Goal: Task Accomplishment & Management: Use online tool/utility

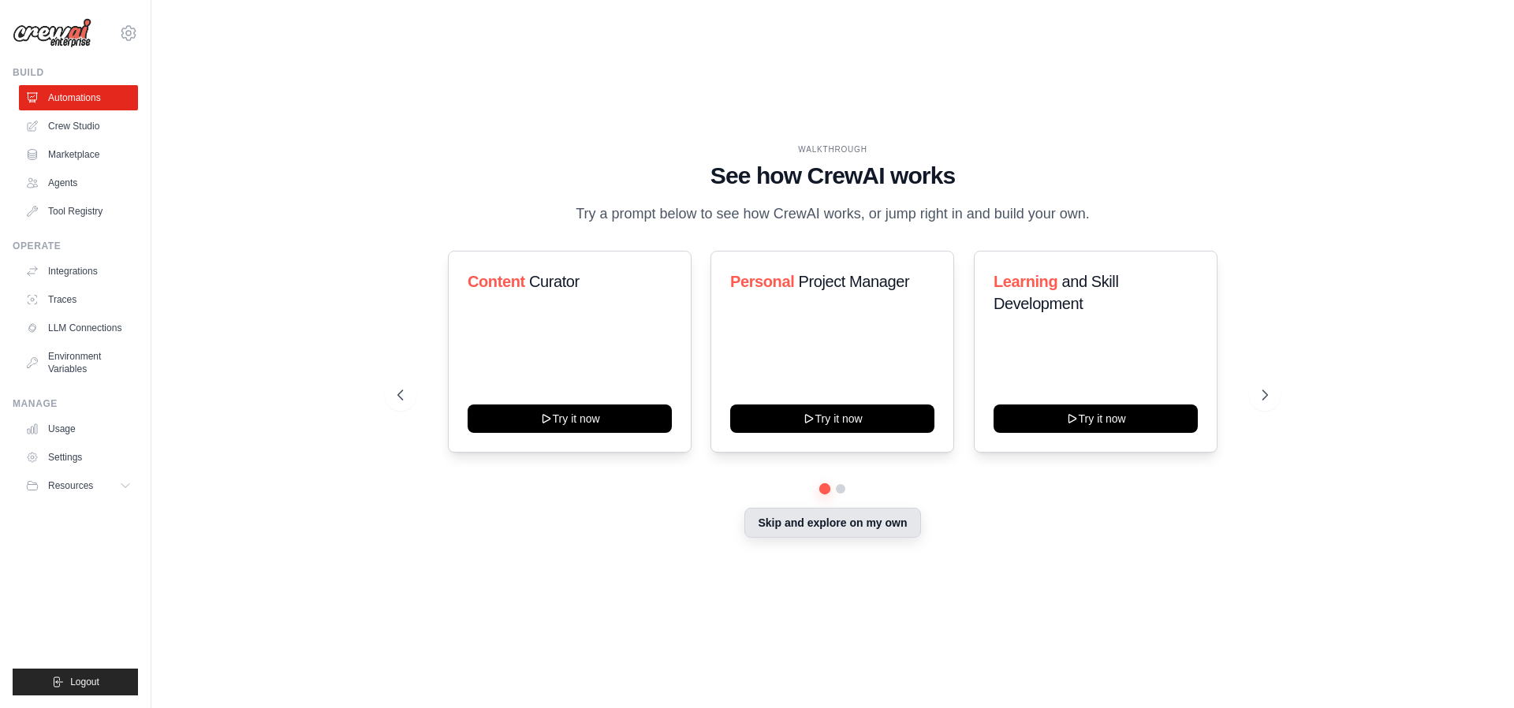
click at [868, 533] on button "Skip and explore on my own" at bounding box center [833, 523] width 176 height 30
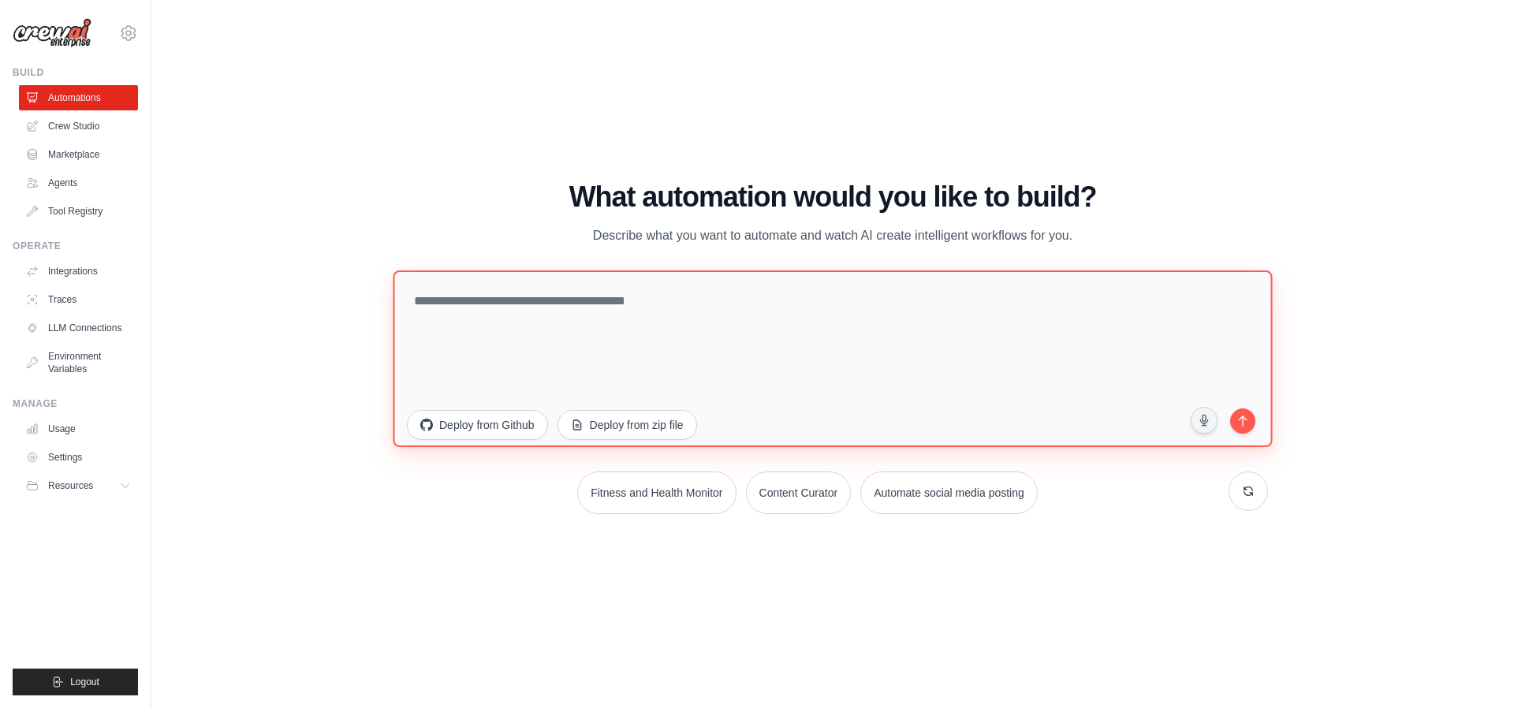
click at [700, 320] on textarea at bounding box center [832, 359] width 879 height 177
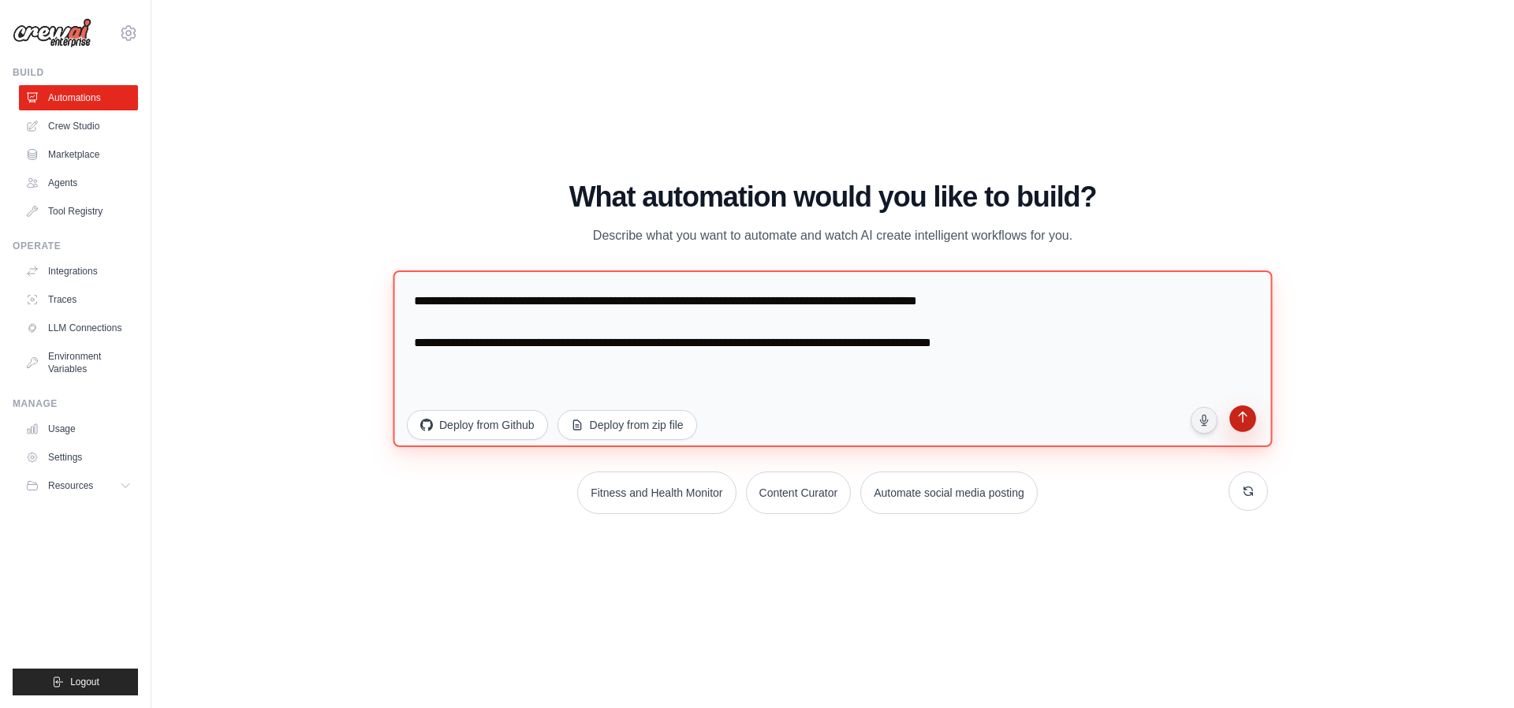
type textarea "**********"
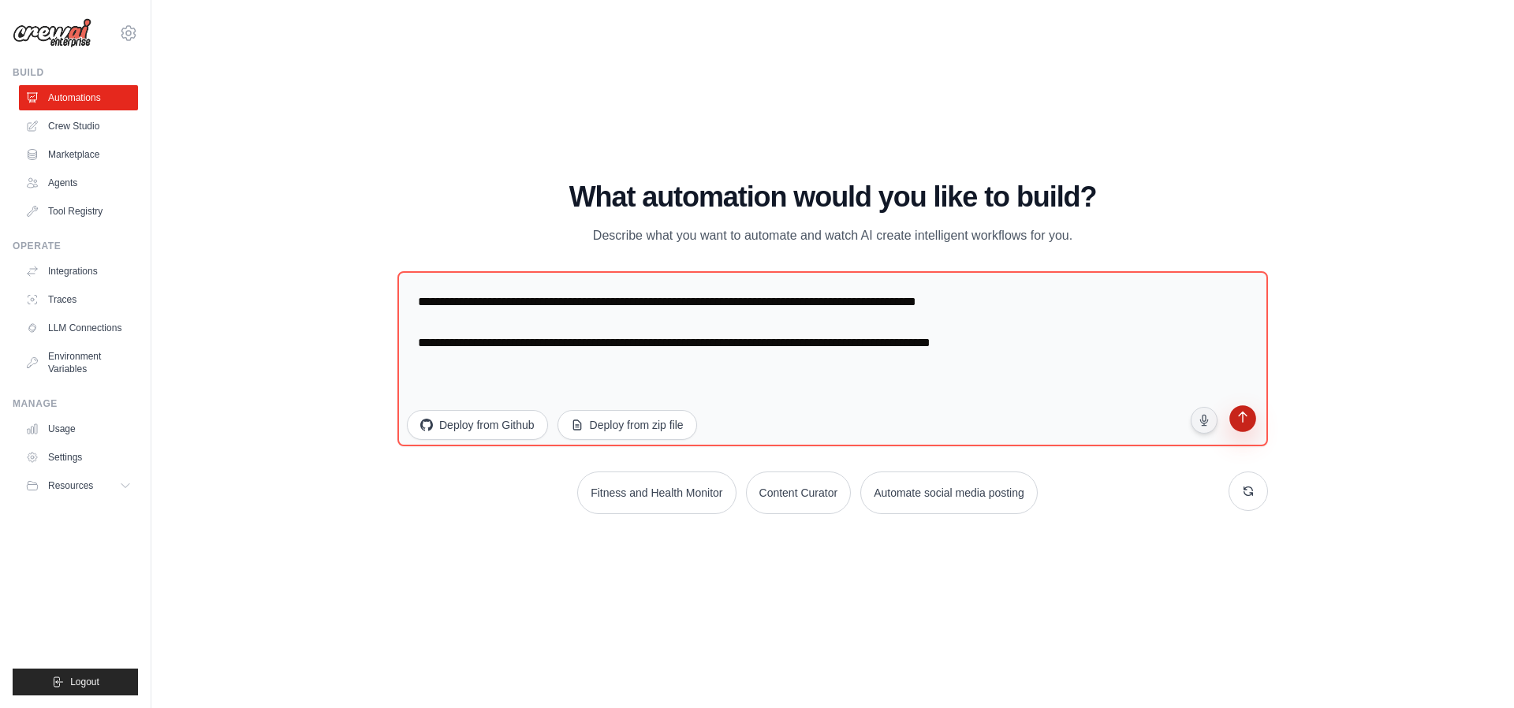
click at [1235, 420] on icon "submit" at bounding box center [1242, 419] width 15 height 15
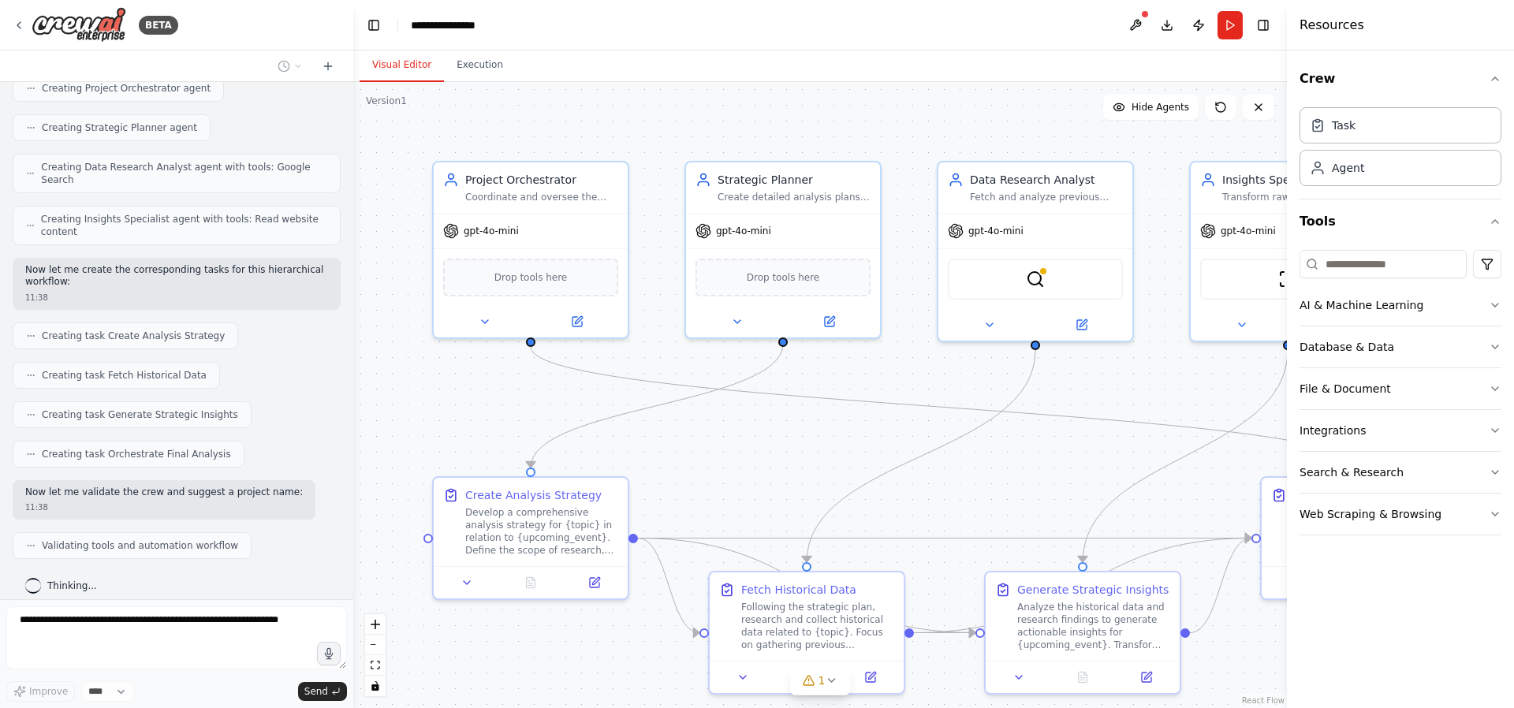
scroll to position [426, 0]
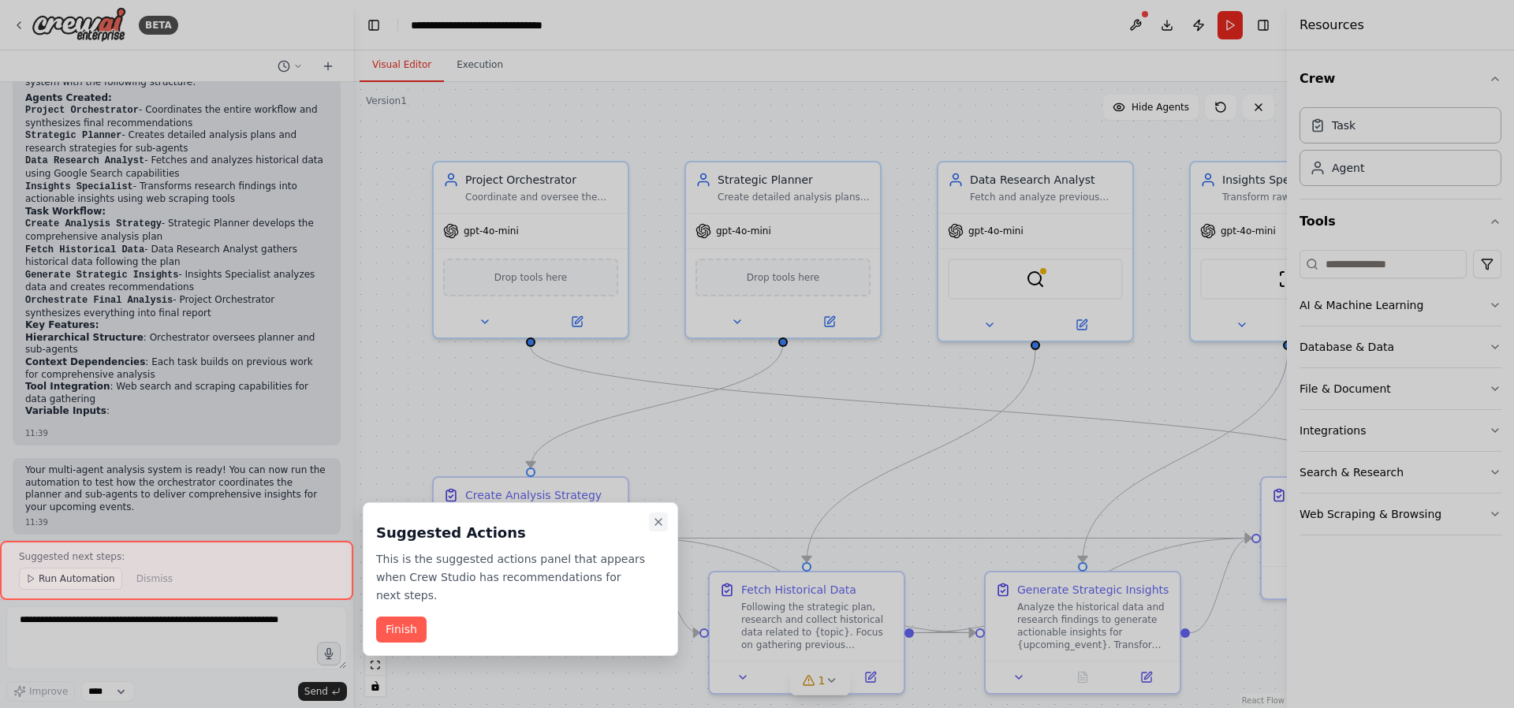
click at [658, 529] on button "Close walkthrough" at bounding box center [658, 522] width 19 height 19
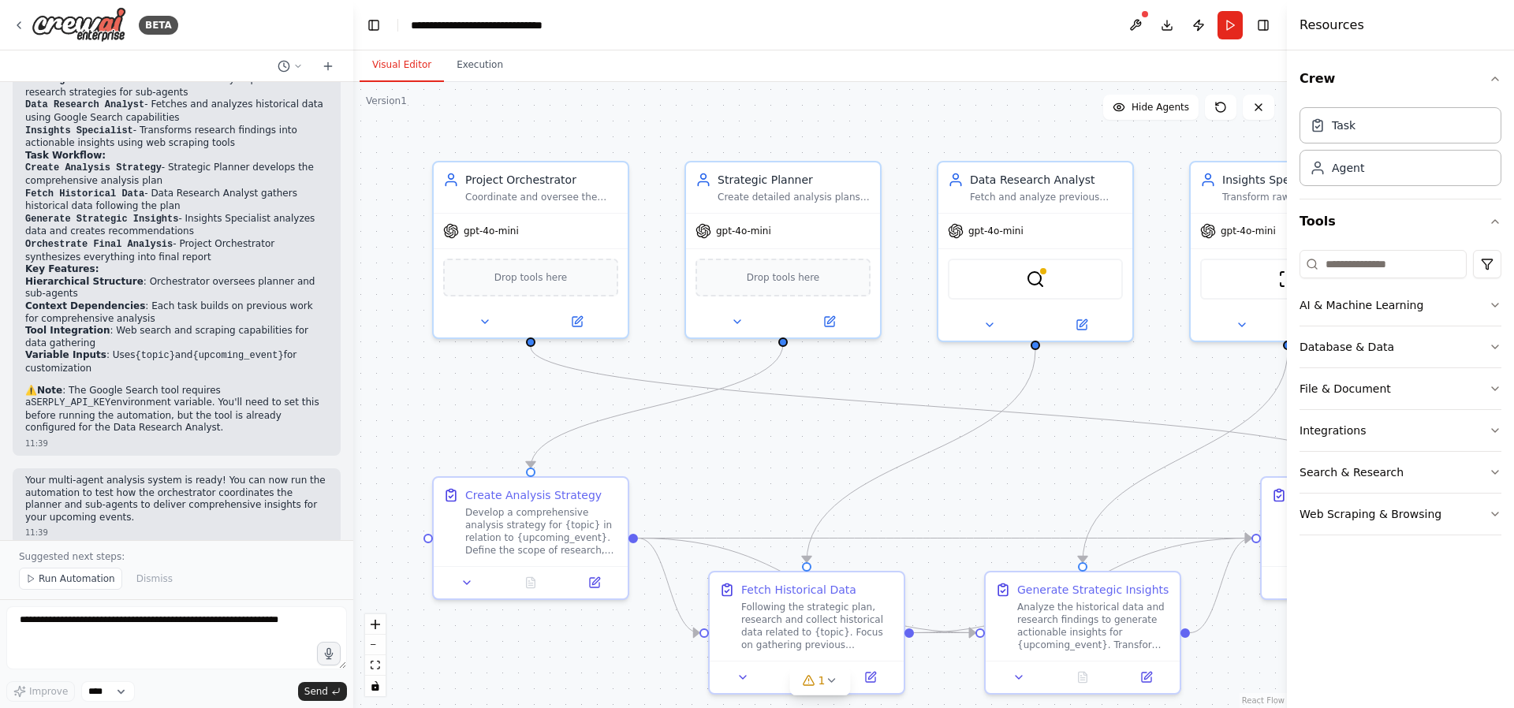
scroll to position [1008, 0]
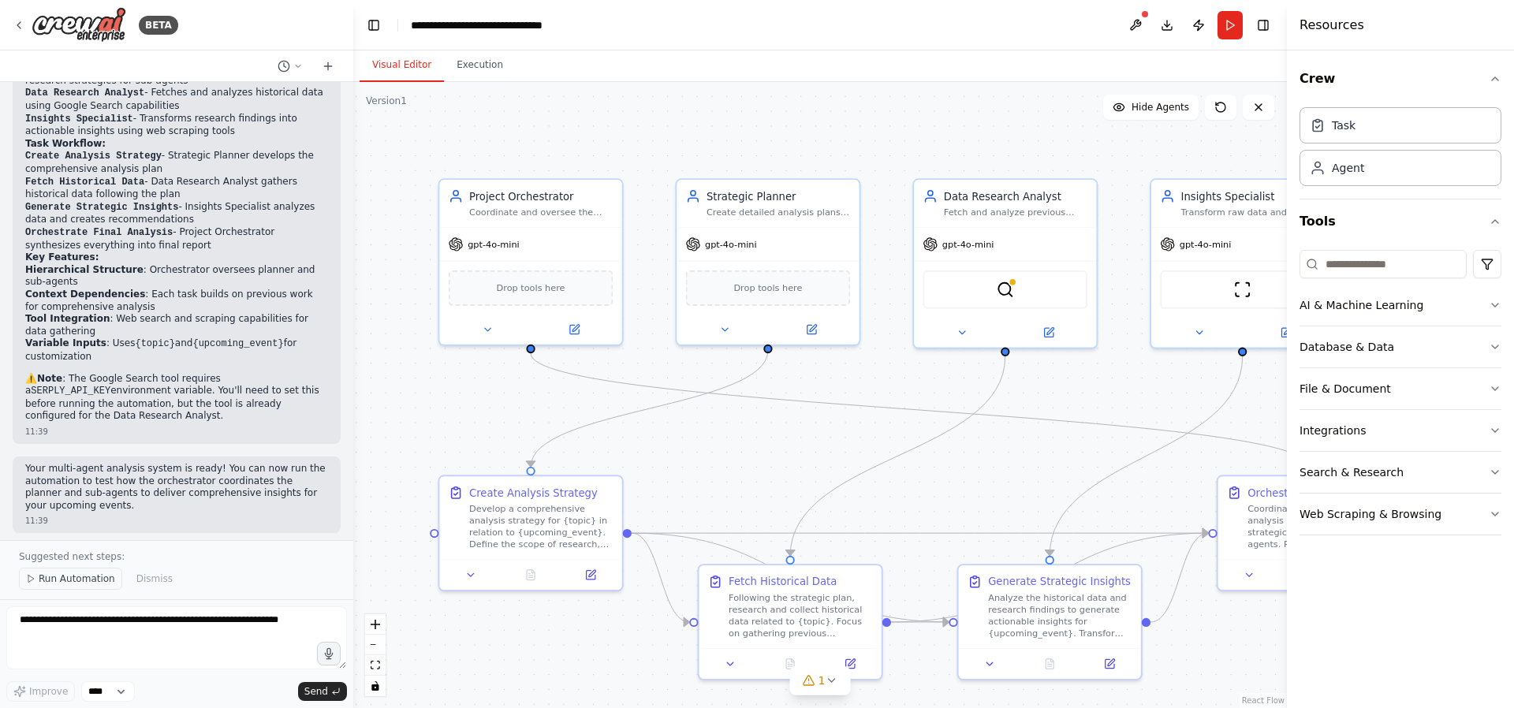
click at [93, 587] on button "Run Automation" at bounding box center [70, 579] width 103 height 22
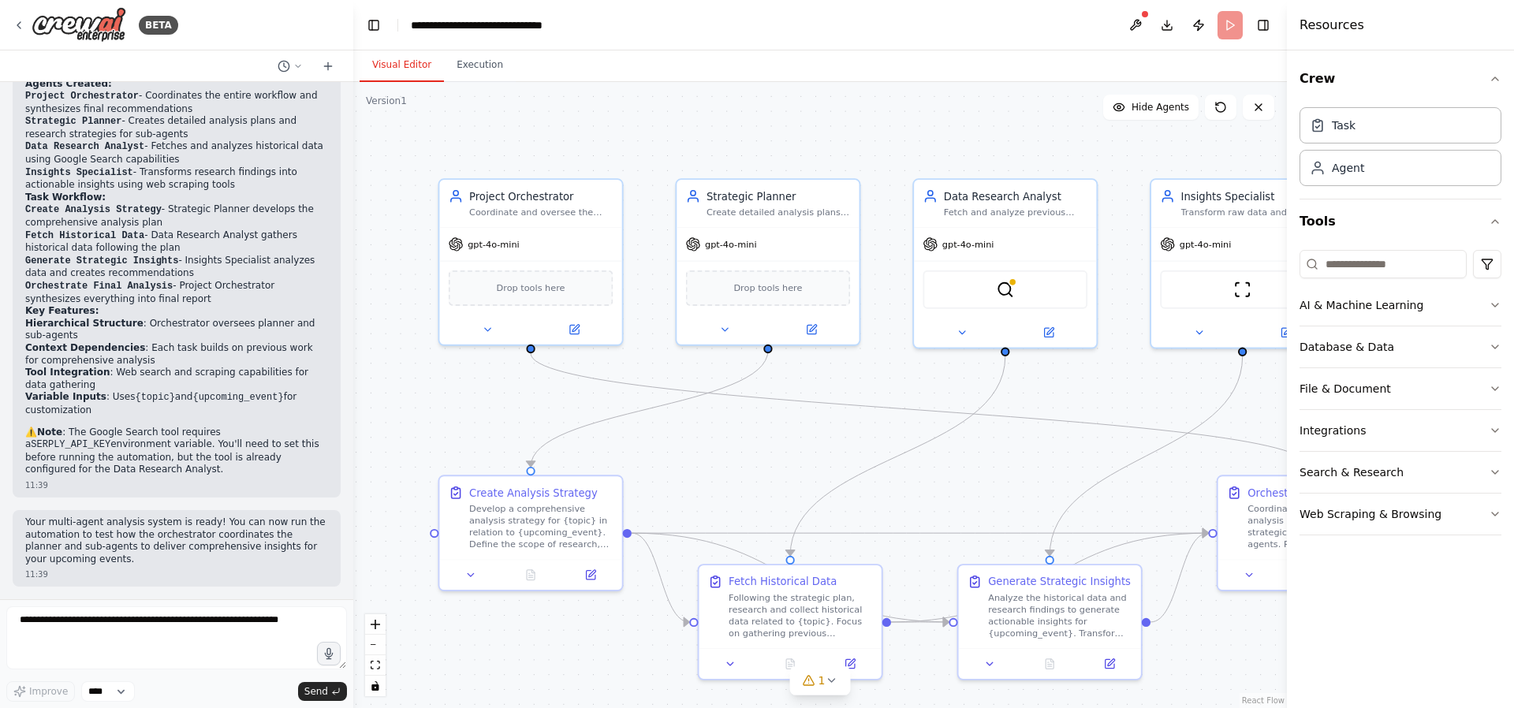
scroll to position [949, 0]
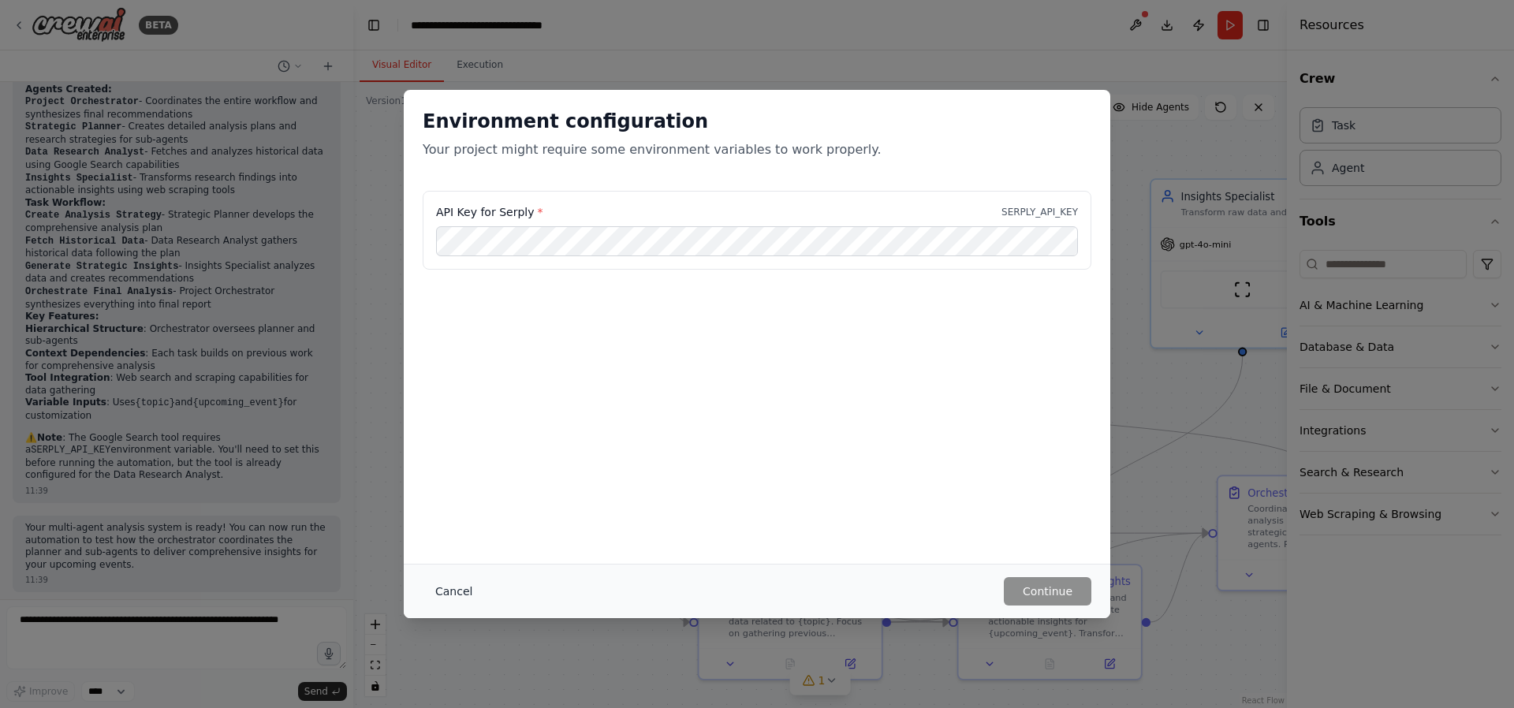
click at [448, 596] on button "Cancel" at bounding box center [454, 591] width 62 height 28
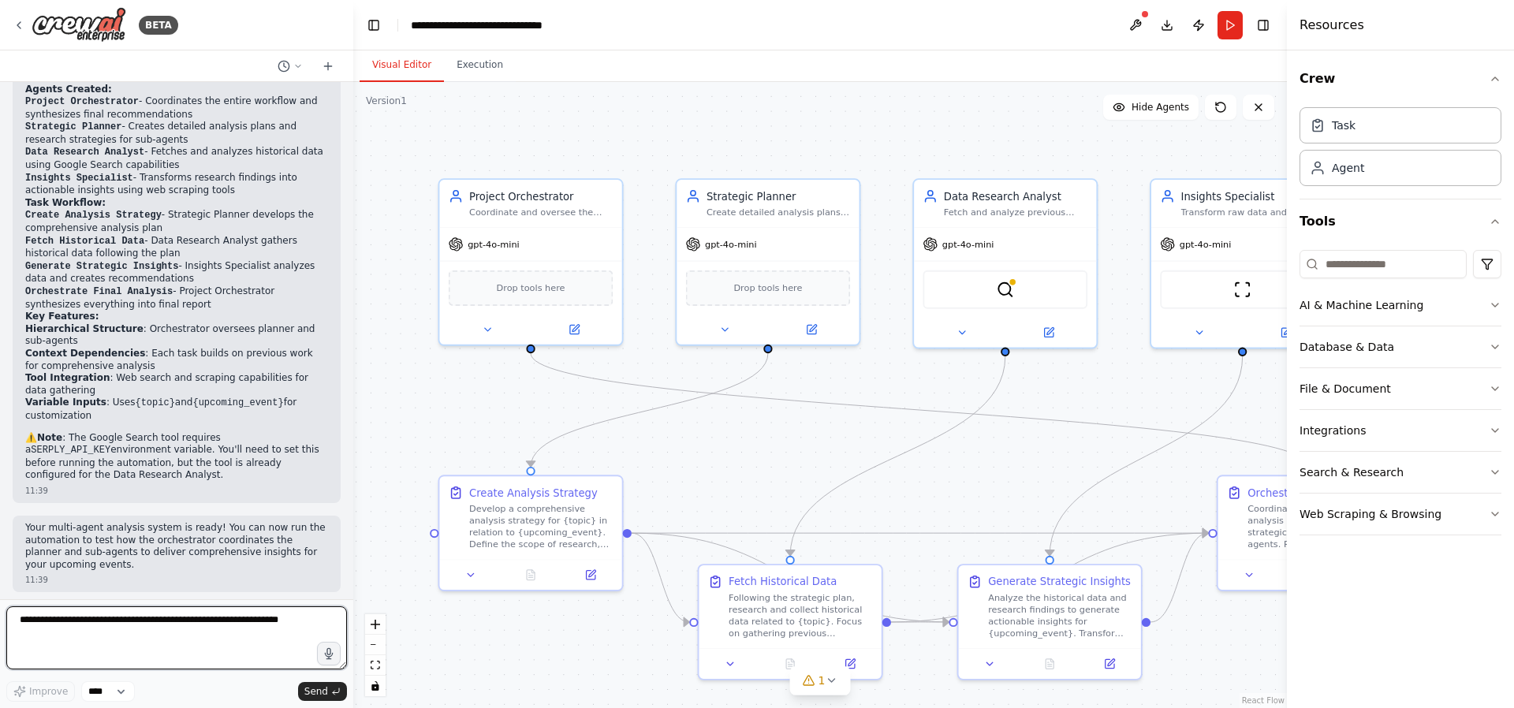
click at [261, 625] on textarea at bounding box center [176, 638] width 341 height 63
type textarea "**********"
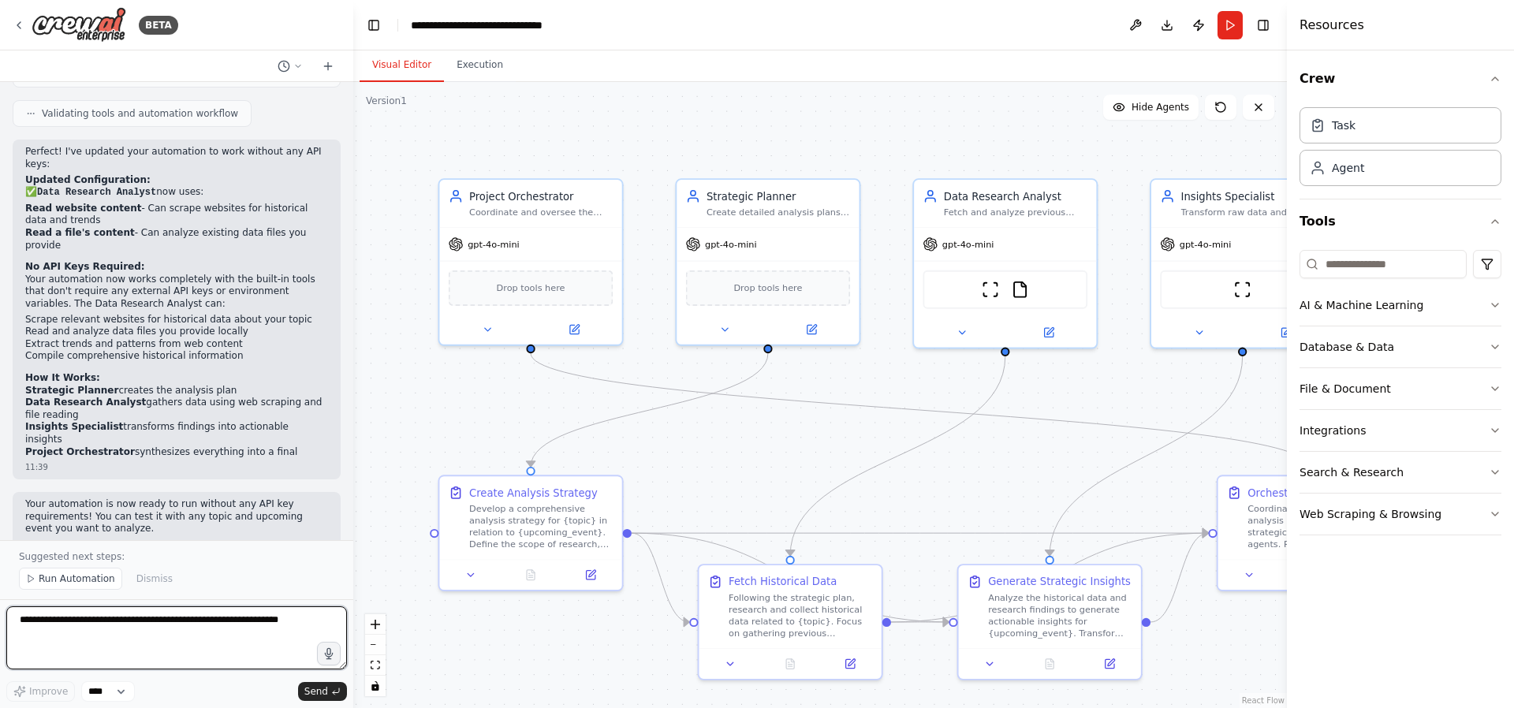
scroll to position [1872, 0]
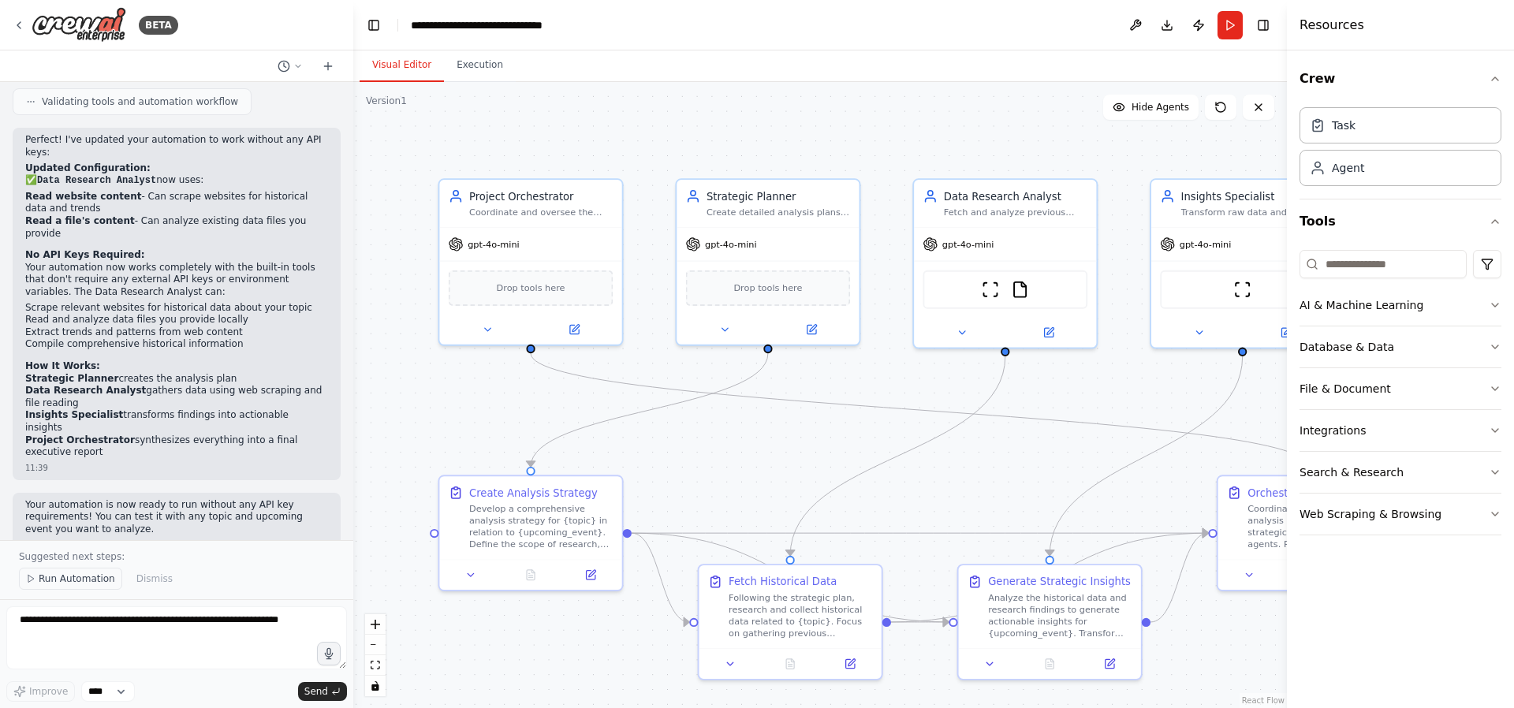
click at [71, 580] on span "Run Automation" at bounding box center [77, 579] width 77 height 13
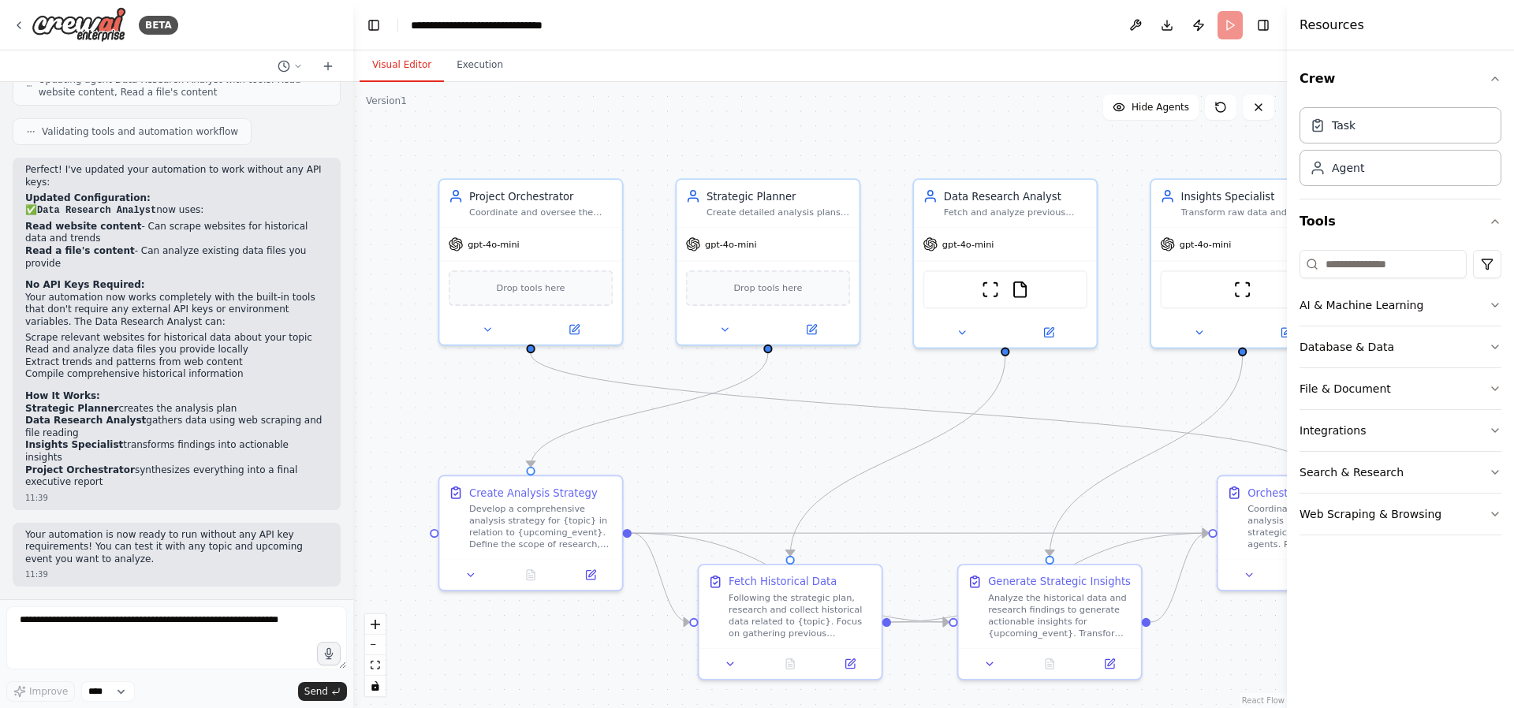
scroll to position [1812, 0]
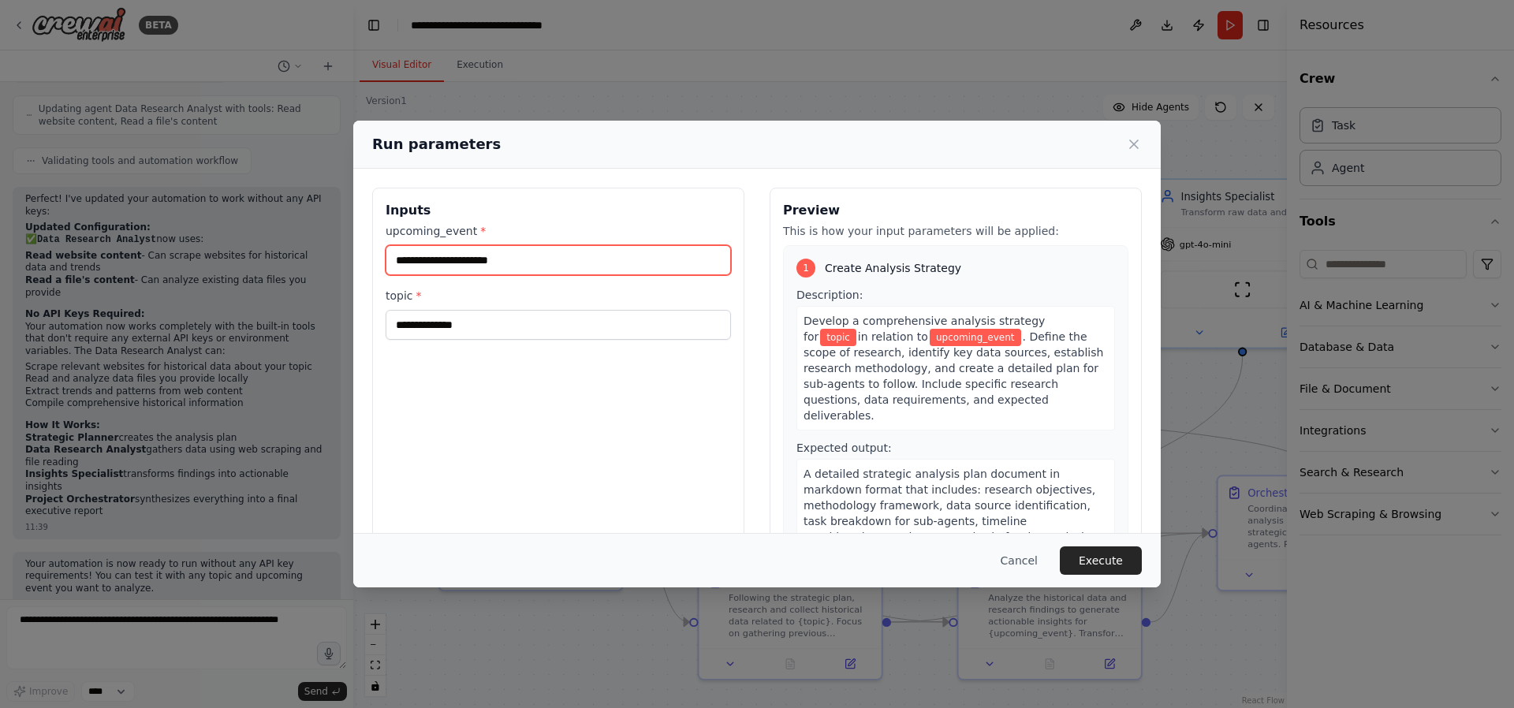
click at [588, 268] on input "upcoming_event *" at bounding box center [558, 260] width 345 height 30
type input "**********"
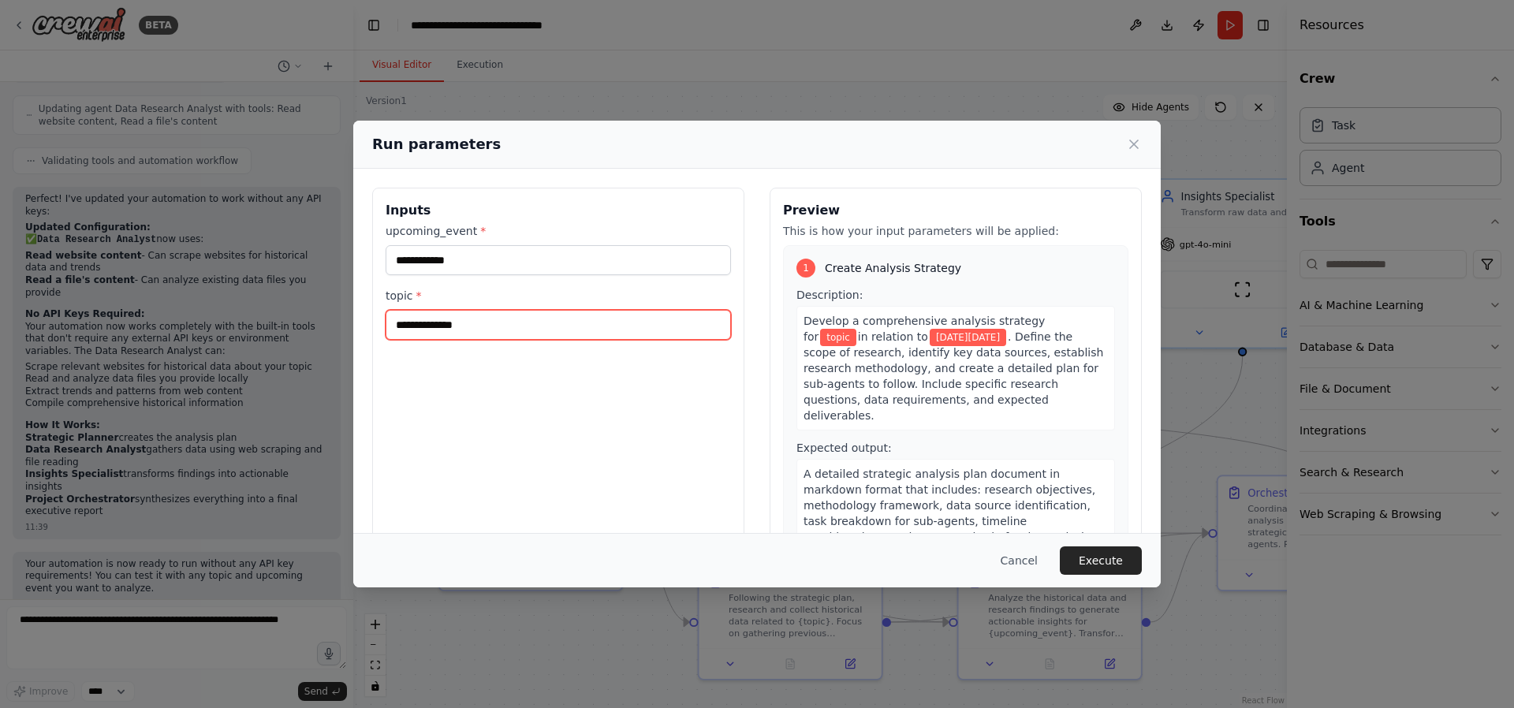
click at [532, 333] on input "topic *" at bounding box center [558, 325] width 345 height 30
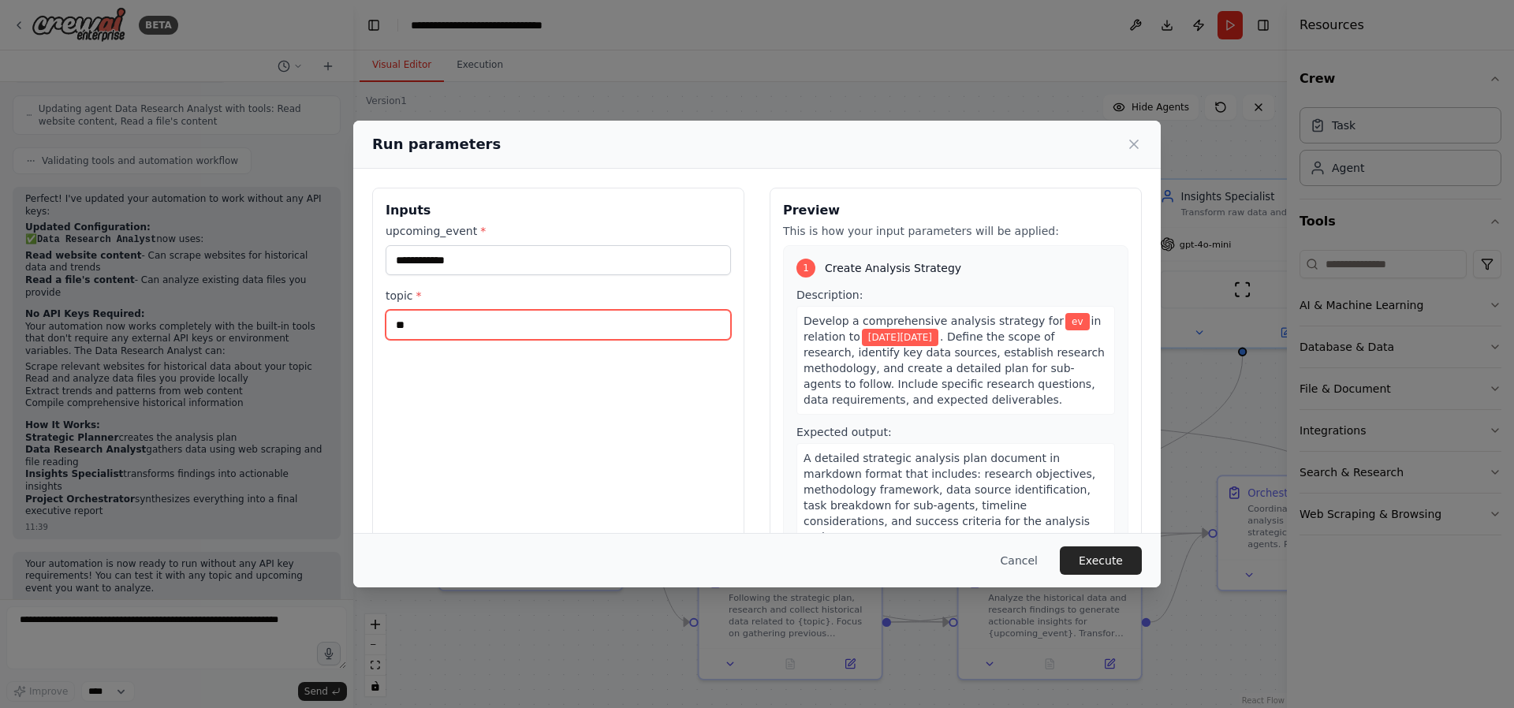
type input "*"
type input "**********"
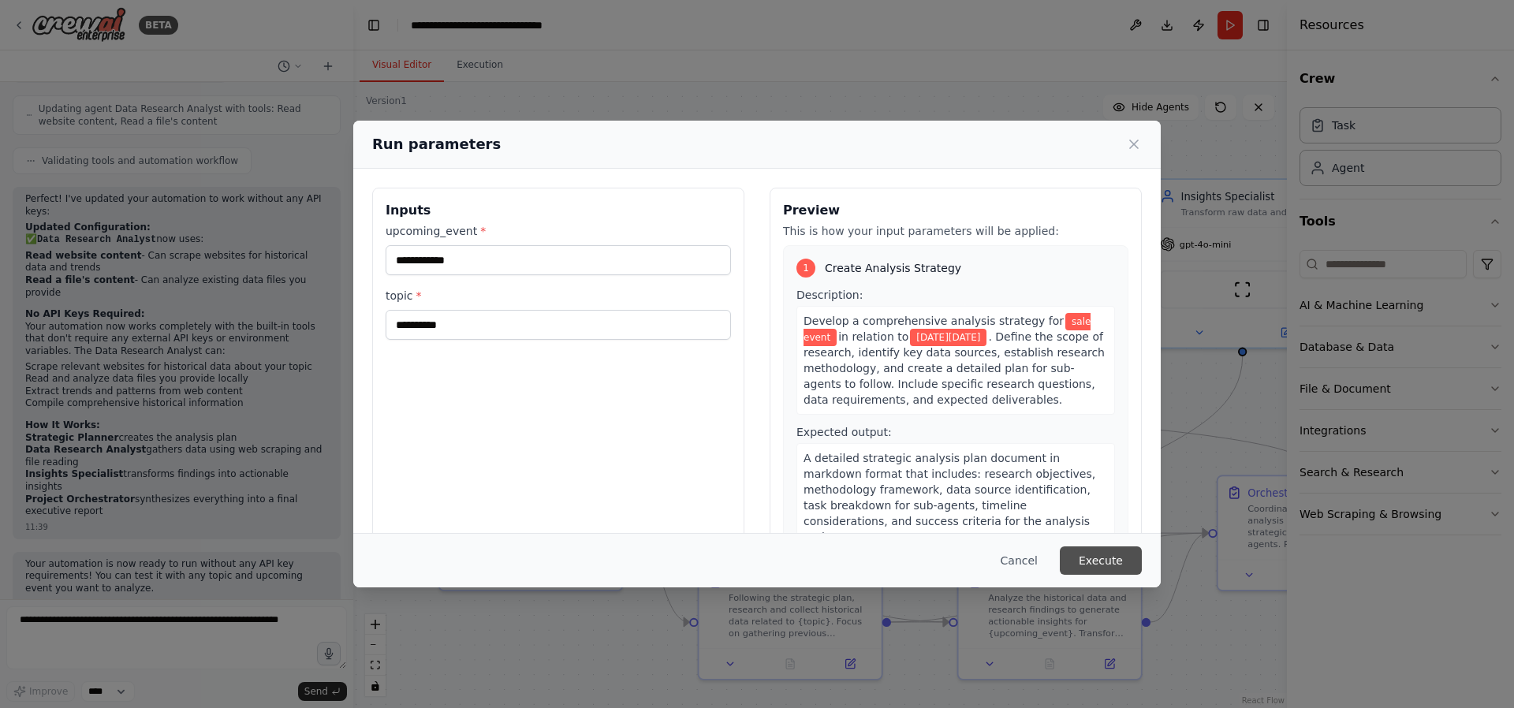
click at [1092, 556] on button "Execute" at bounding box center [1101, 561] width 82 height 28
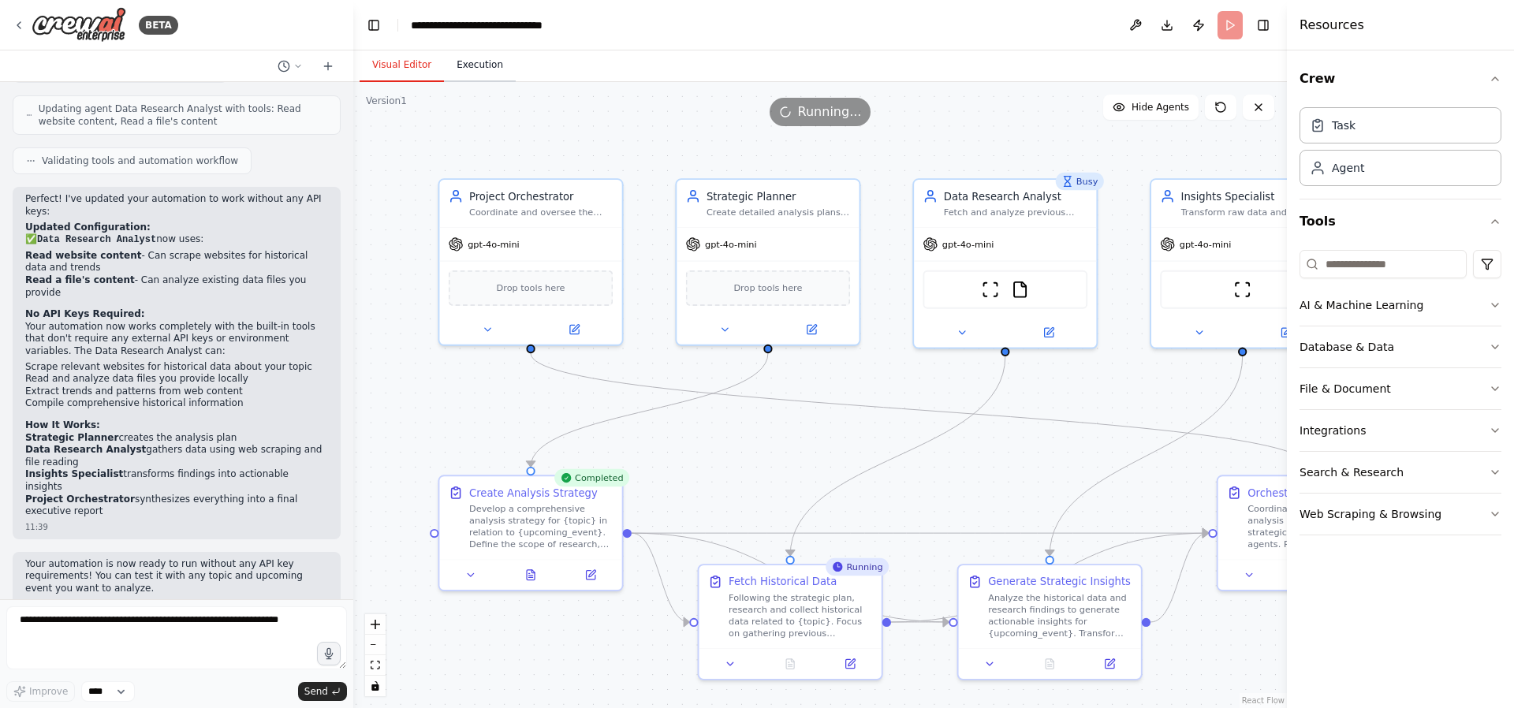
click at [467, 57] on button "Execution" at bounding box center [480, 65] width 72 height 33
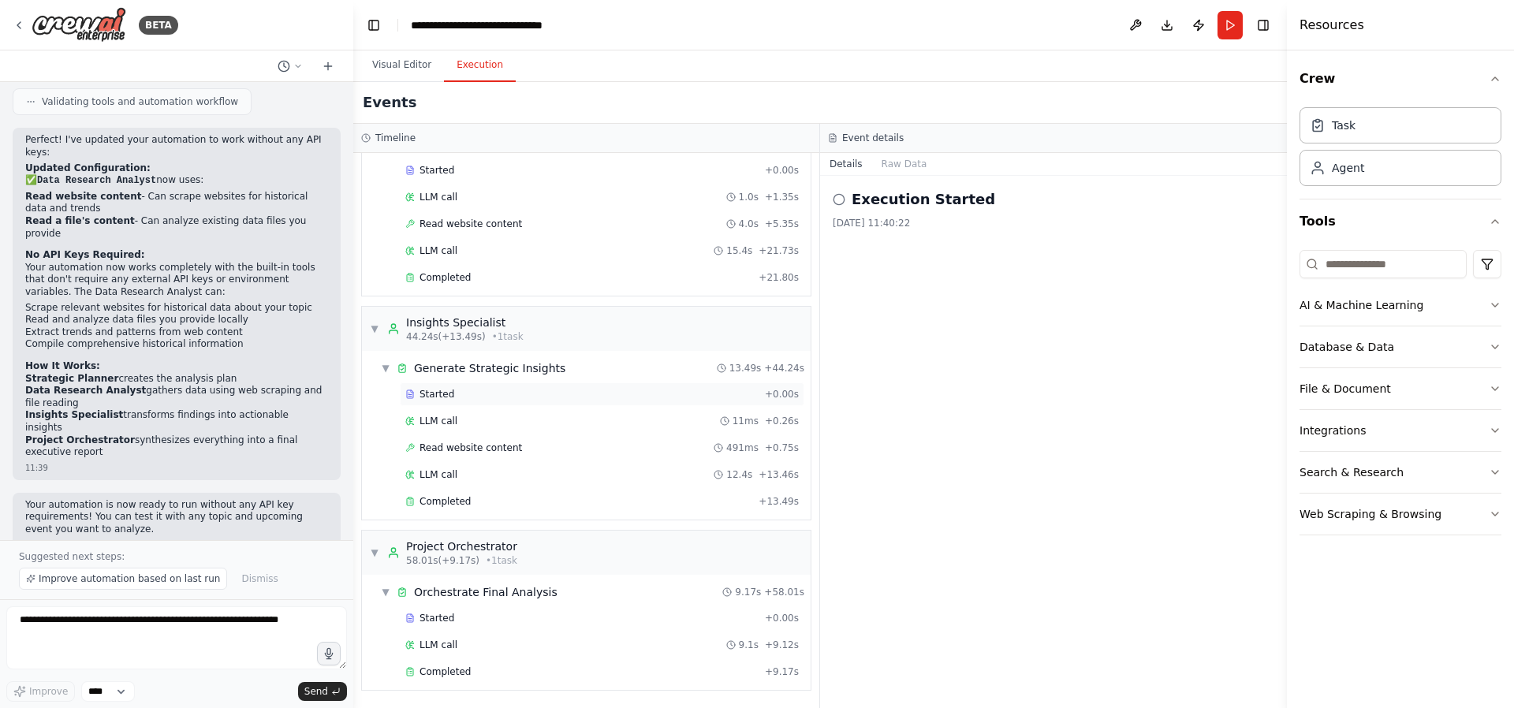
scroll to position [0, 0]
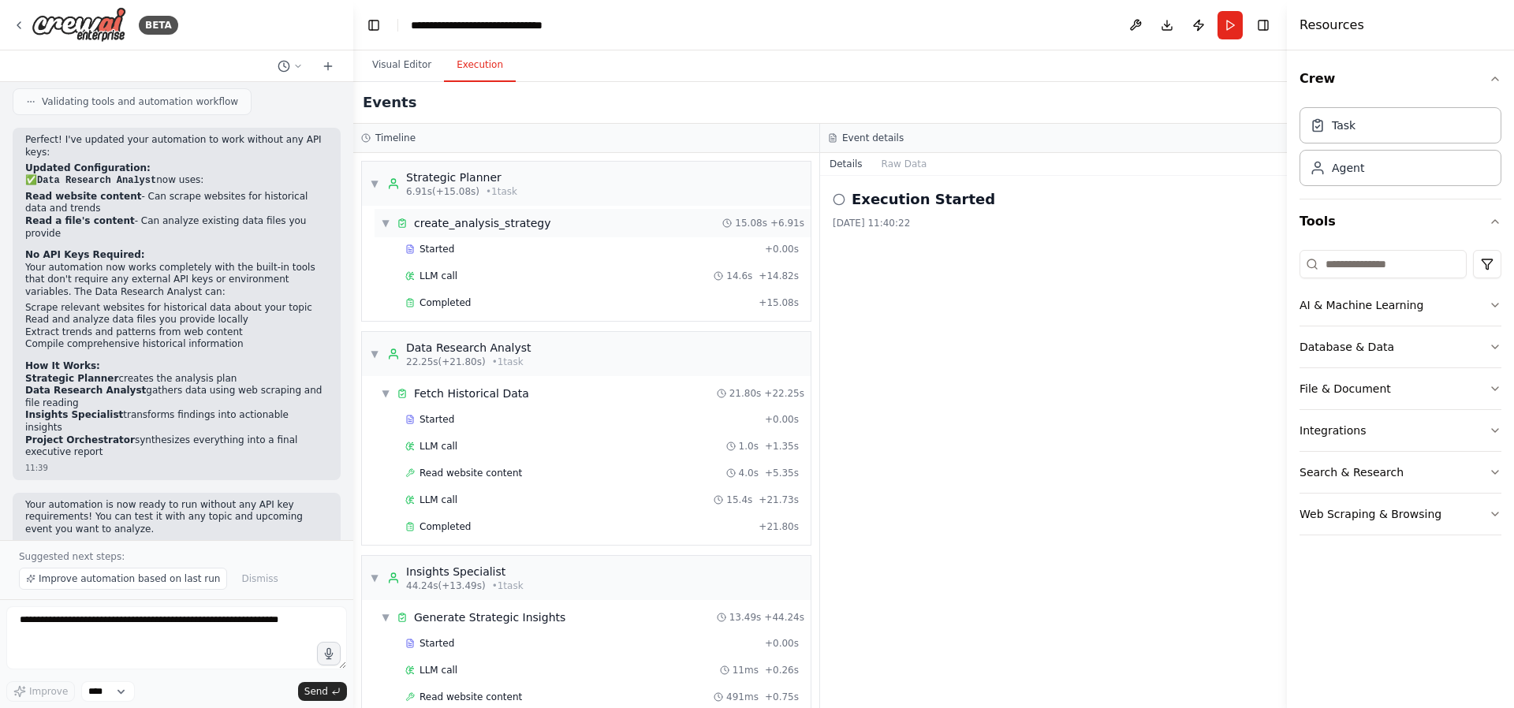
click at [641, 221] on div "▼ create_analysis_strategy 15.08s + 6.91s" at bounding box center [593, 223] width 436 height 28
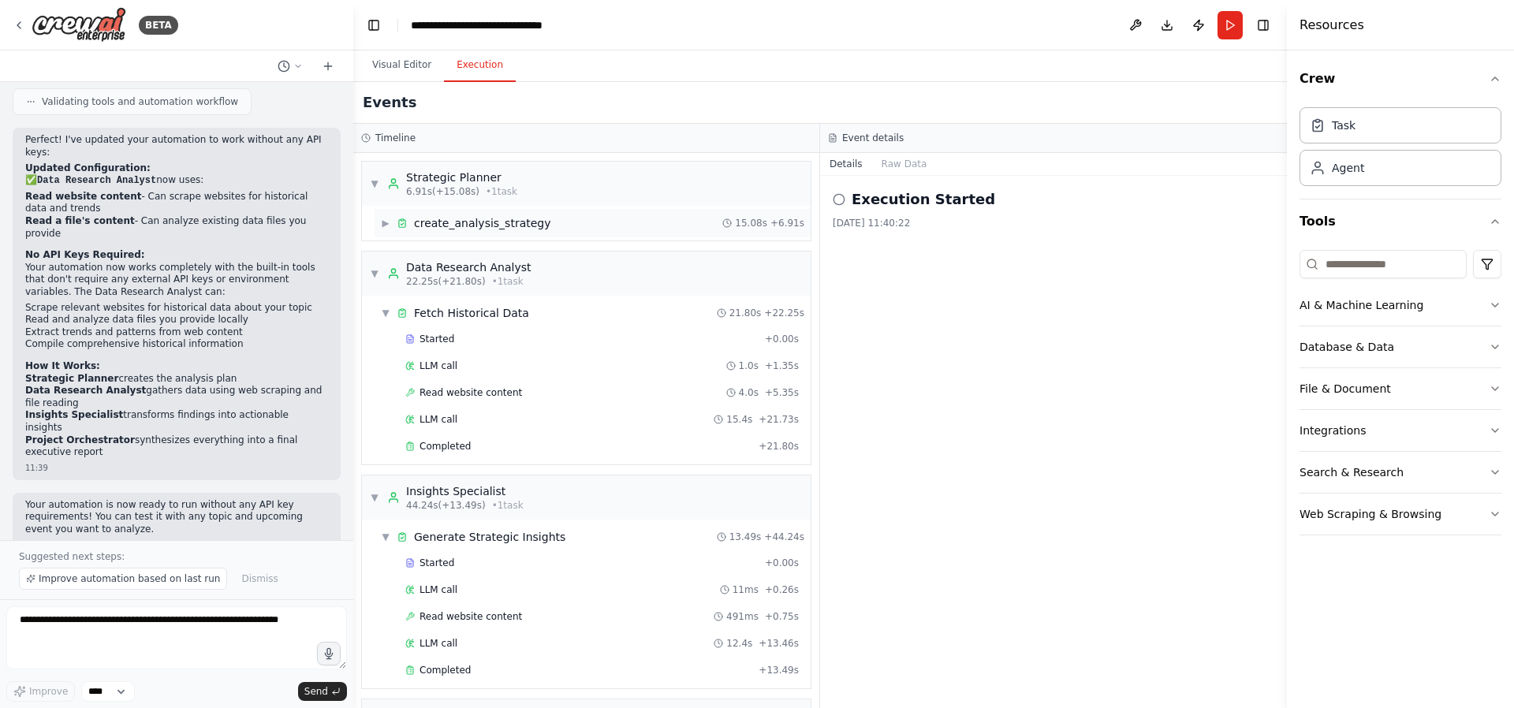
click at [641, 221] on div "▶ create_analysis_strategy 15.08s + 6.91s" at bounding box center [593, 223] width 436 height 28
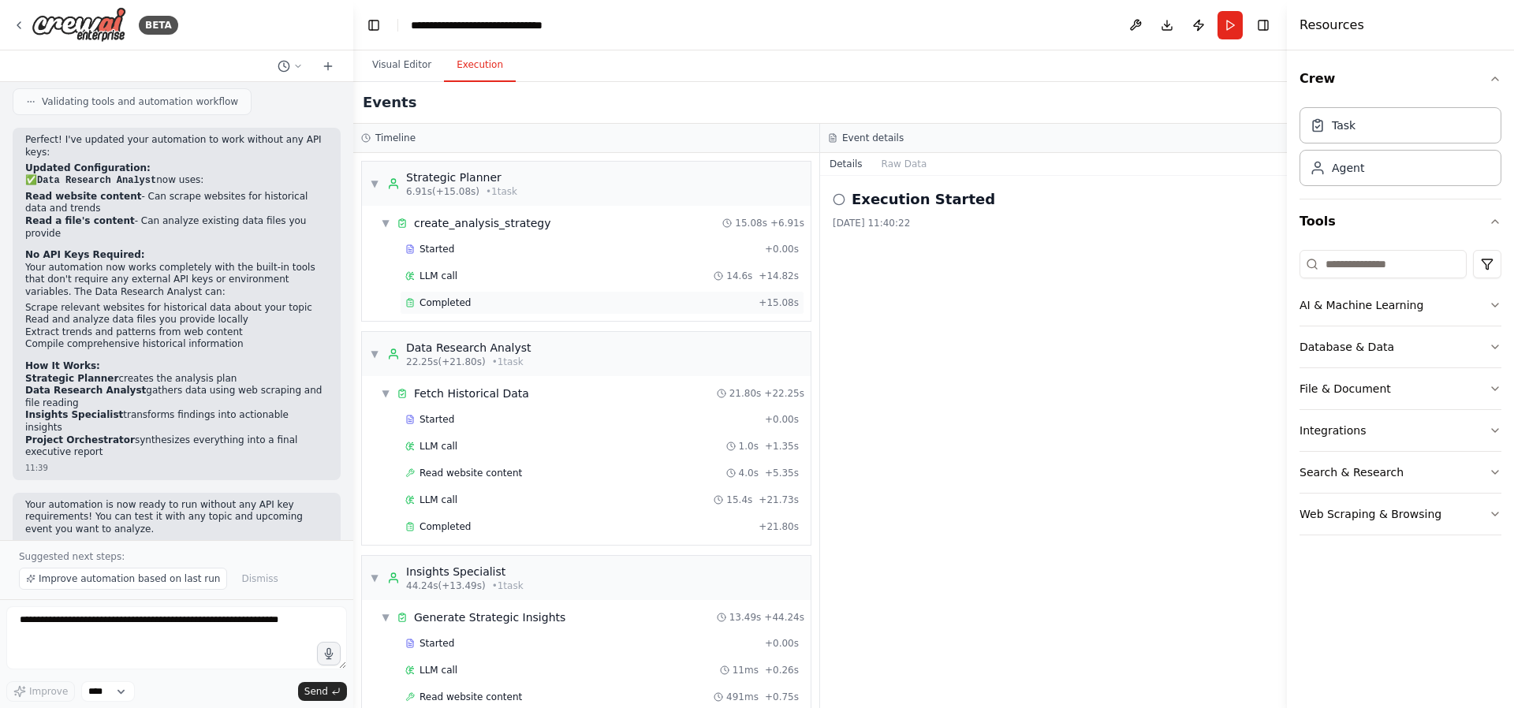
click at [624, 308] on div "Completed" at bounding box center [578, 303] width 347 height 13
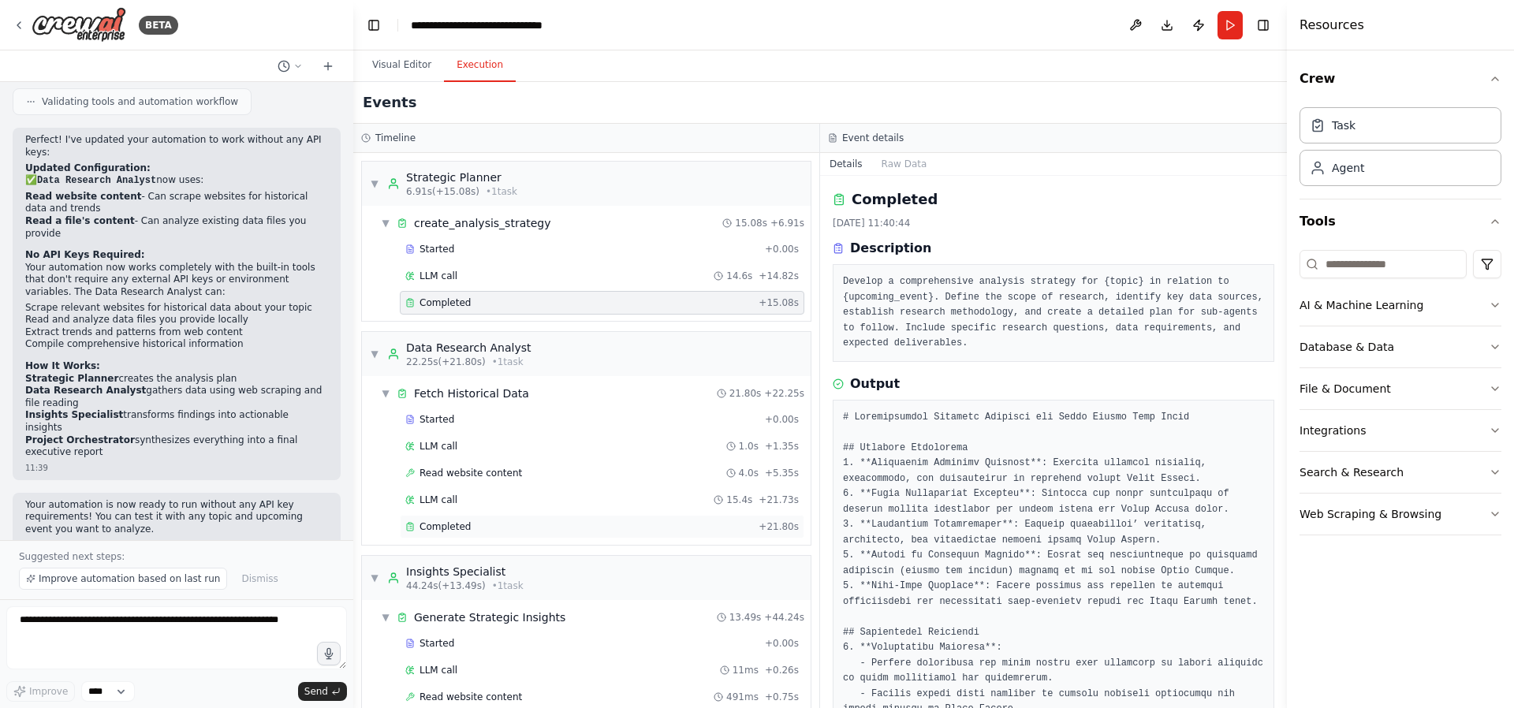
click at [547, 537] on div "Completed + 21.80s" at bounding box center [602, 527] width 405 height 24
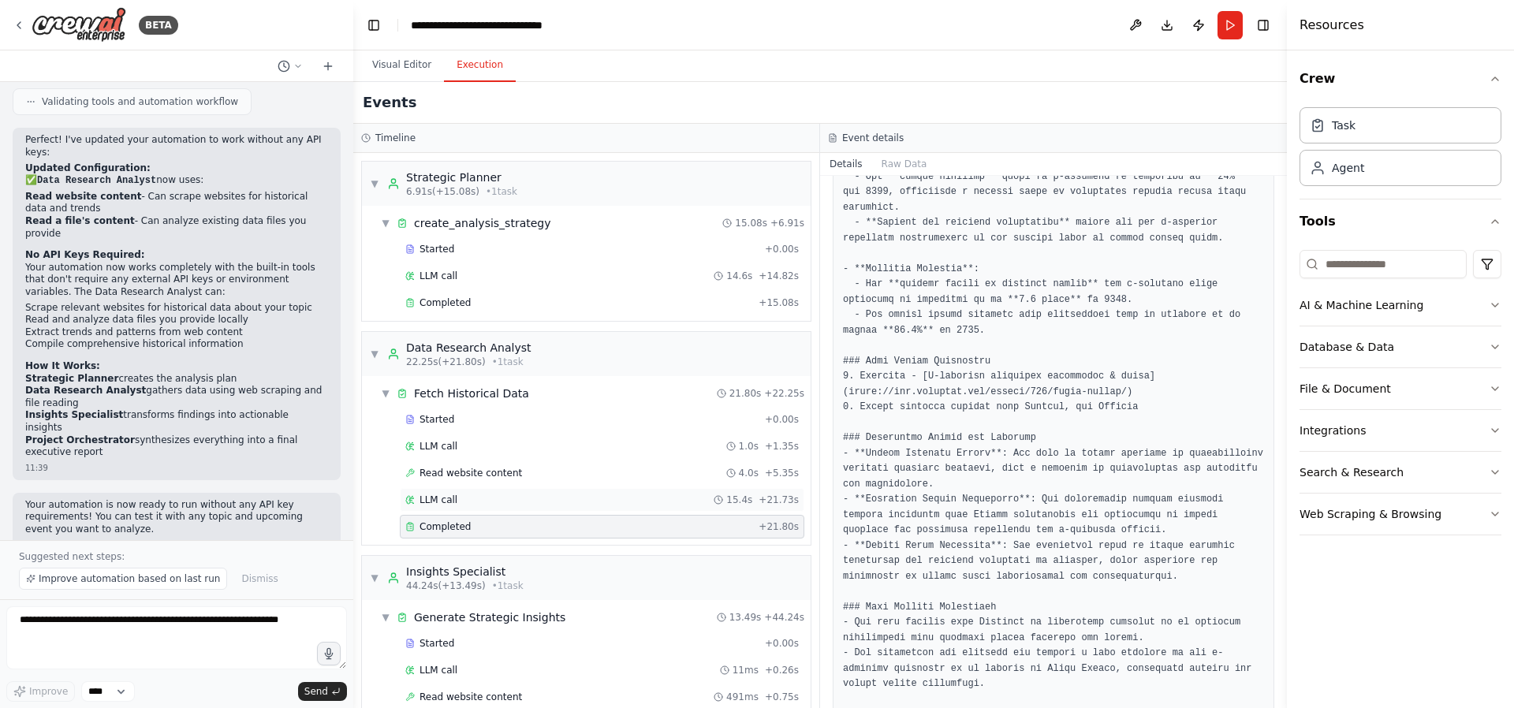
scroll to position [249, 0]
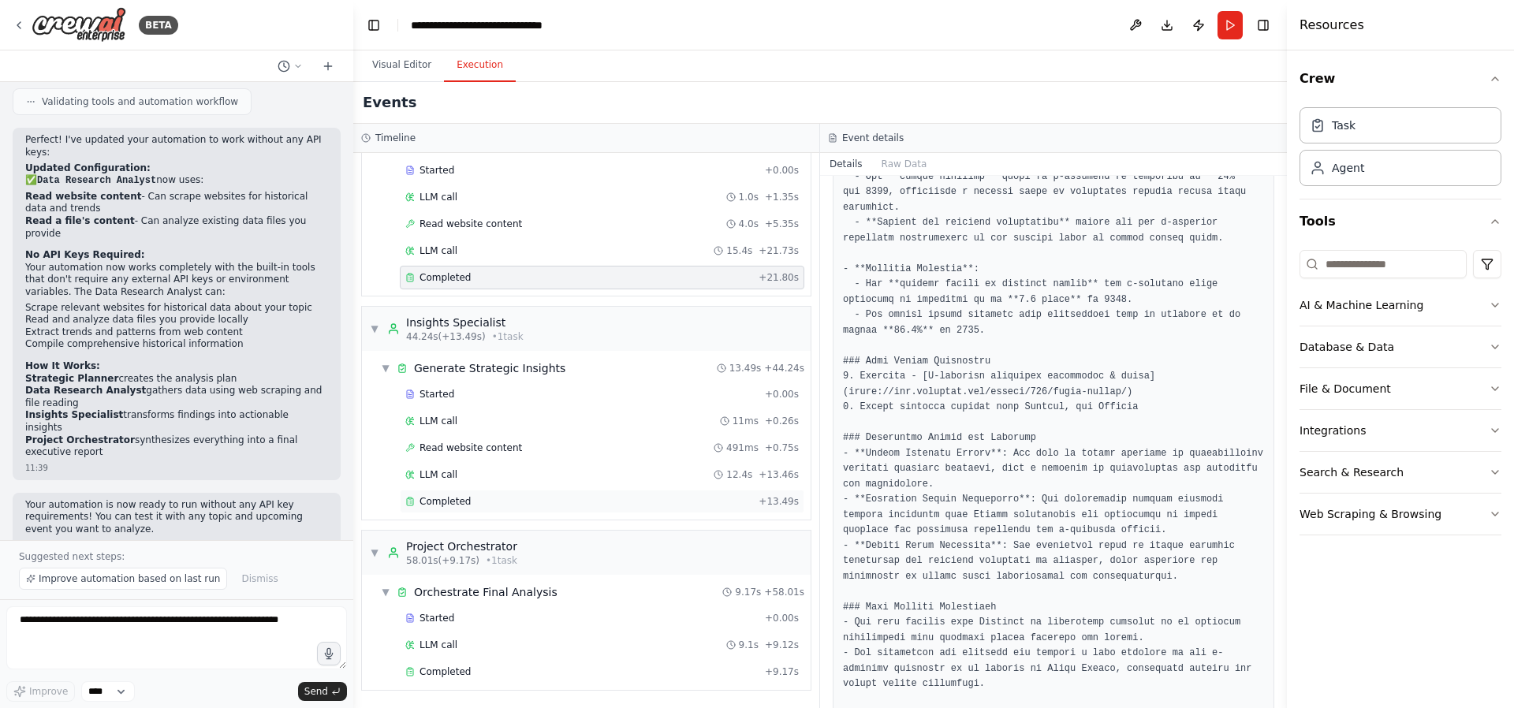
click at [584, 502] on div "Completed" at bounding box center [578, 501] width 347 height 13
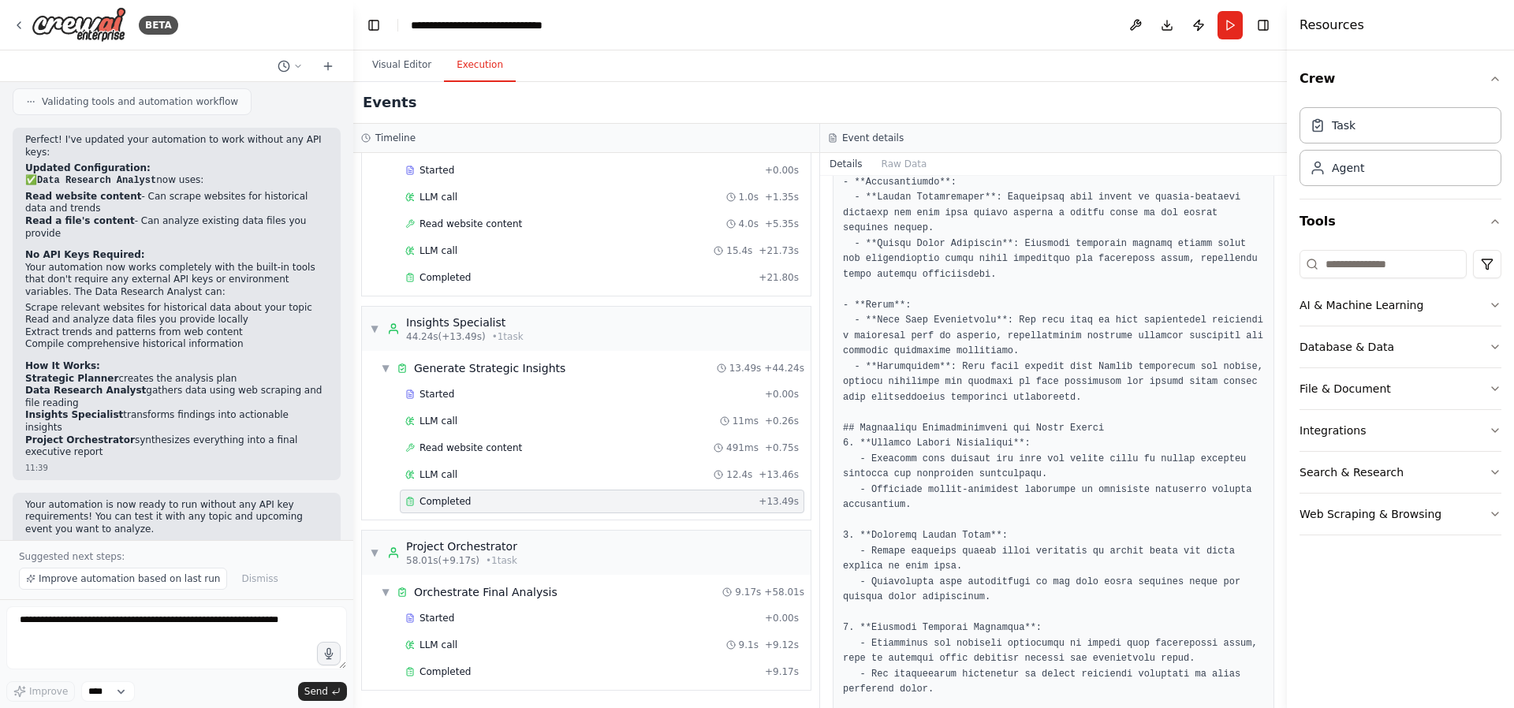
scroll to position [747, 0]
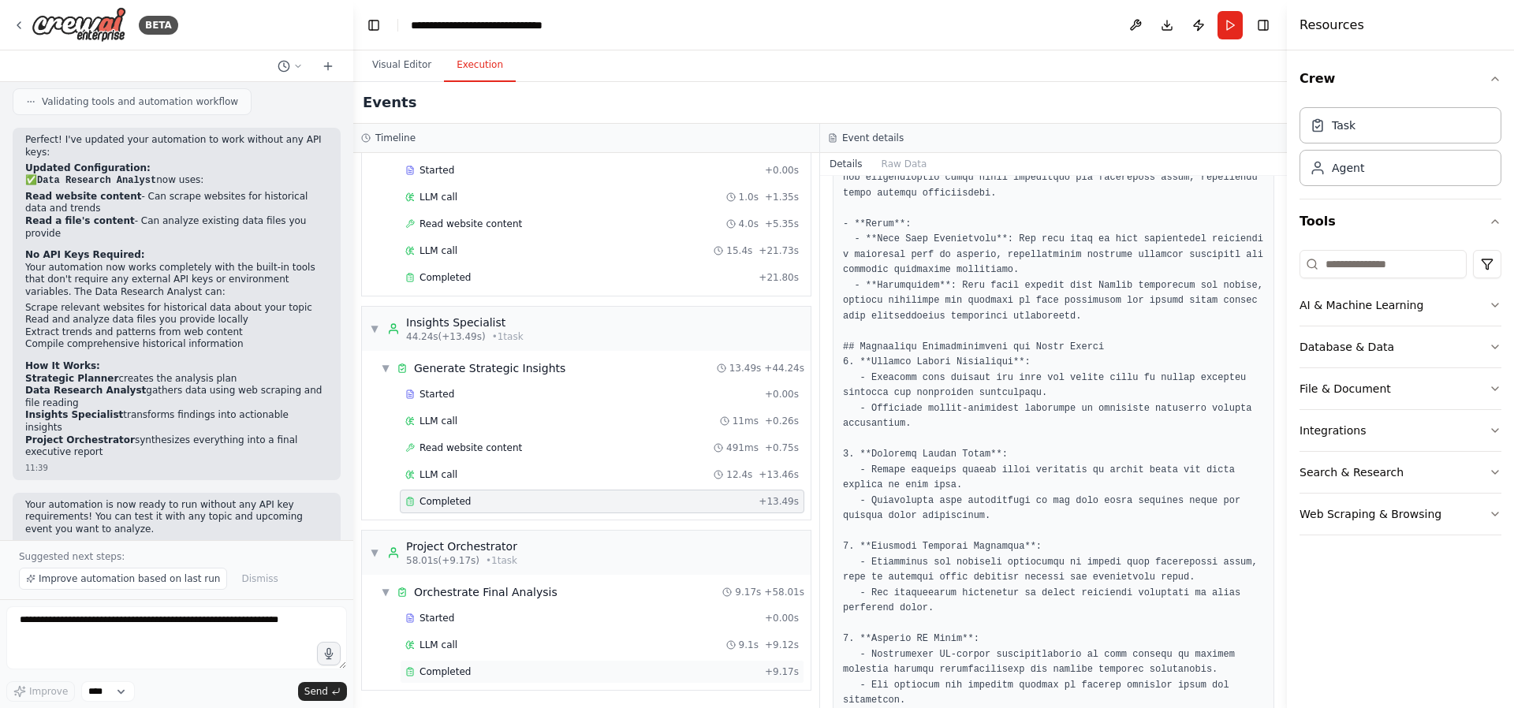
click at [599, 662] on div "Completed + 9.17s" at bounding box center [602, 672] width 405 height 24
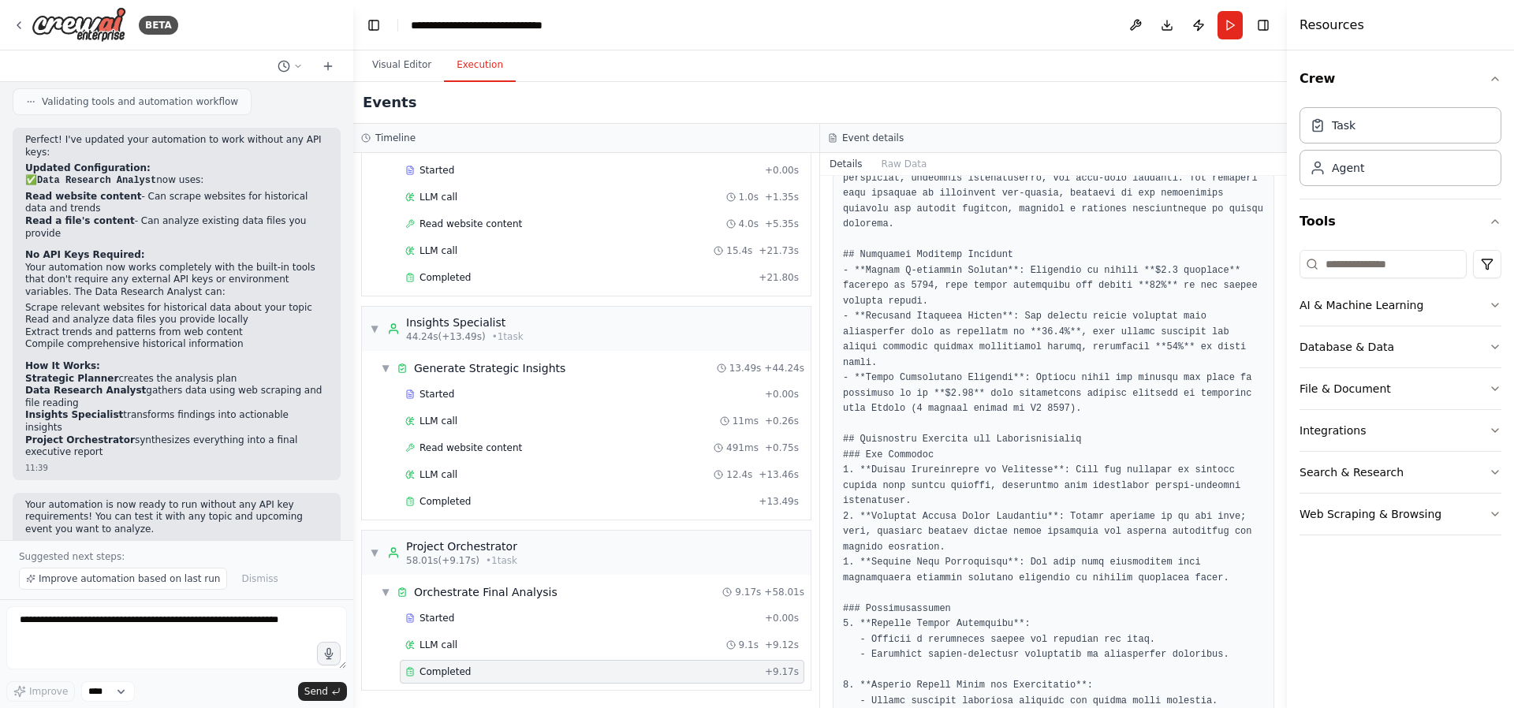
scroll to position [0, 0]
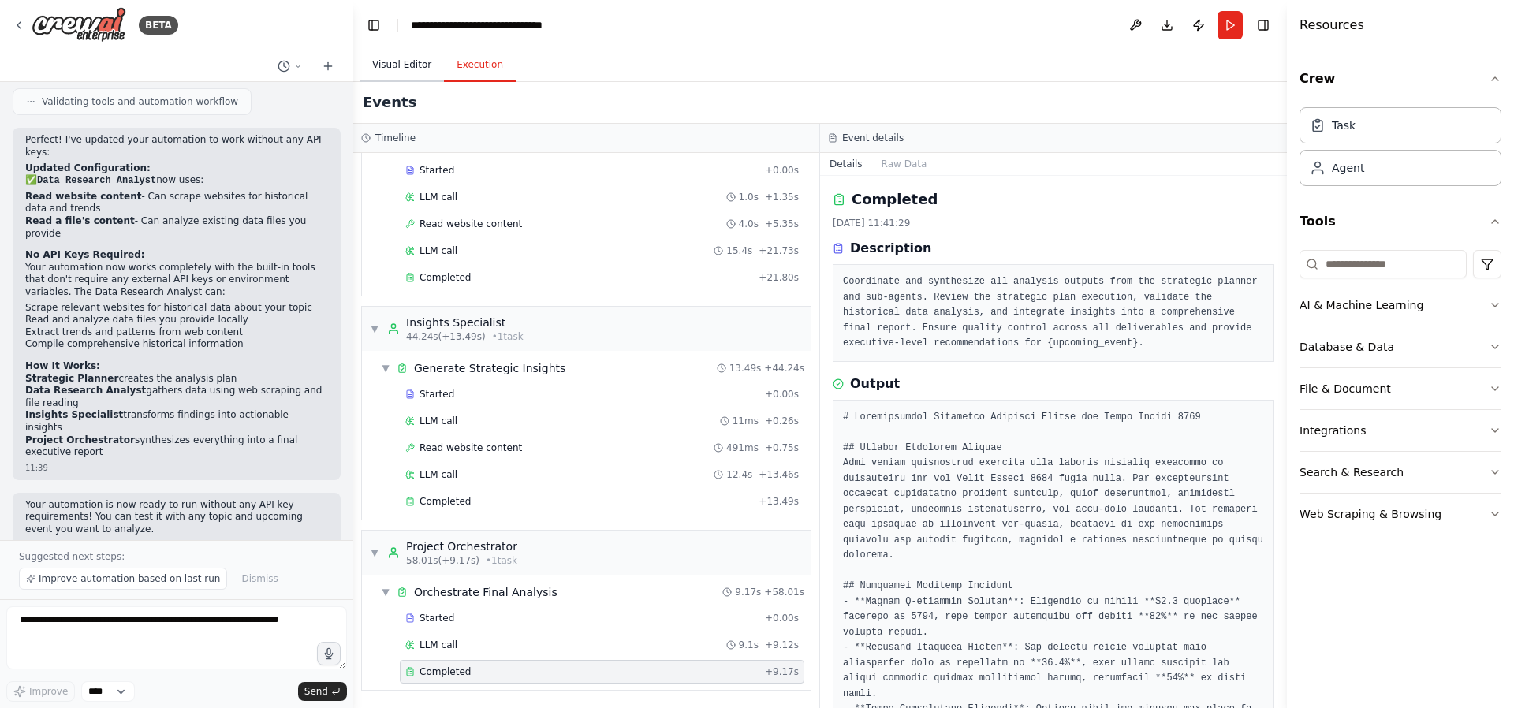
click at [405, 55] on button "Visual Editor" at bounding box center [402, 65] width 84 height 33
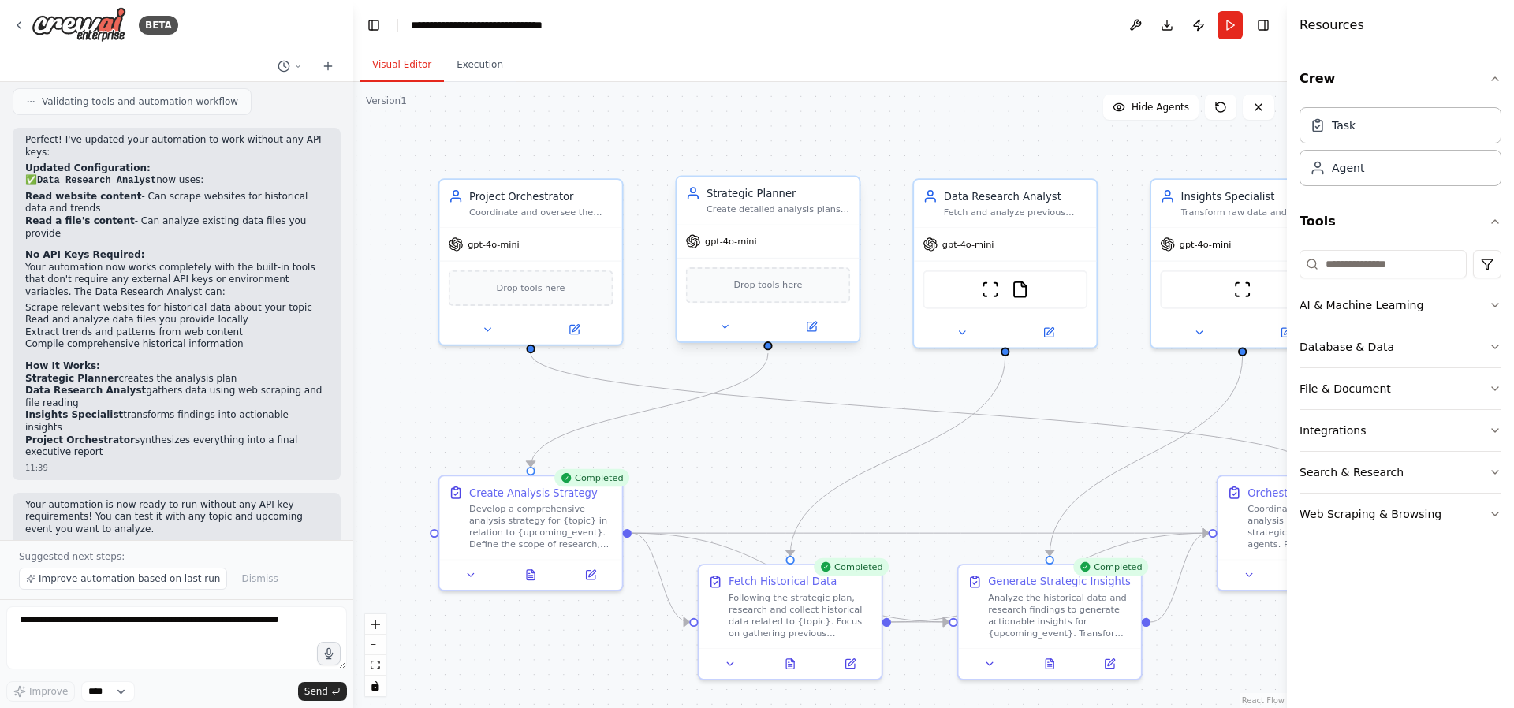
click at [785, 211] on div "Create detailed analysis plans and research strategies for sub-agents to effect…" at bounding box center [779, 209] width 144 height 12
click at [775, 190] on div "Strategic Planner" at bounding box center [779, 193] width 144 height 15
click at [937, 379] on div ".deletable-edge-delete-btn { width: 20px; height: 20px; border: 0px solid #ffff…" at bounding box center [820, 395] width 934 height 626
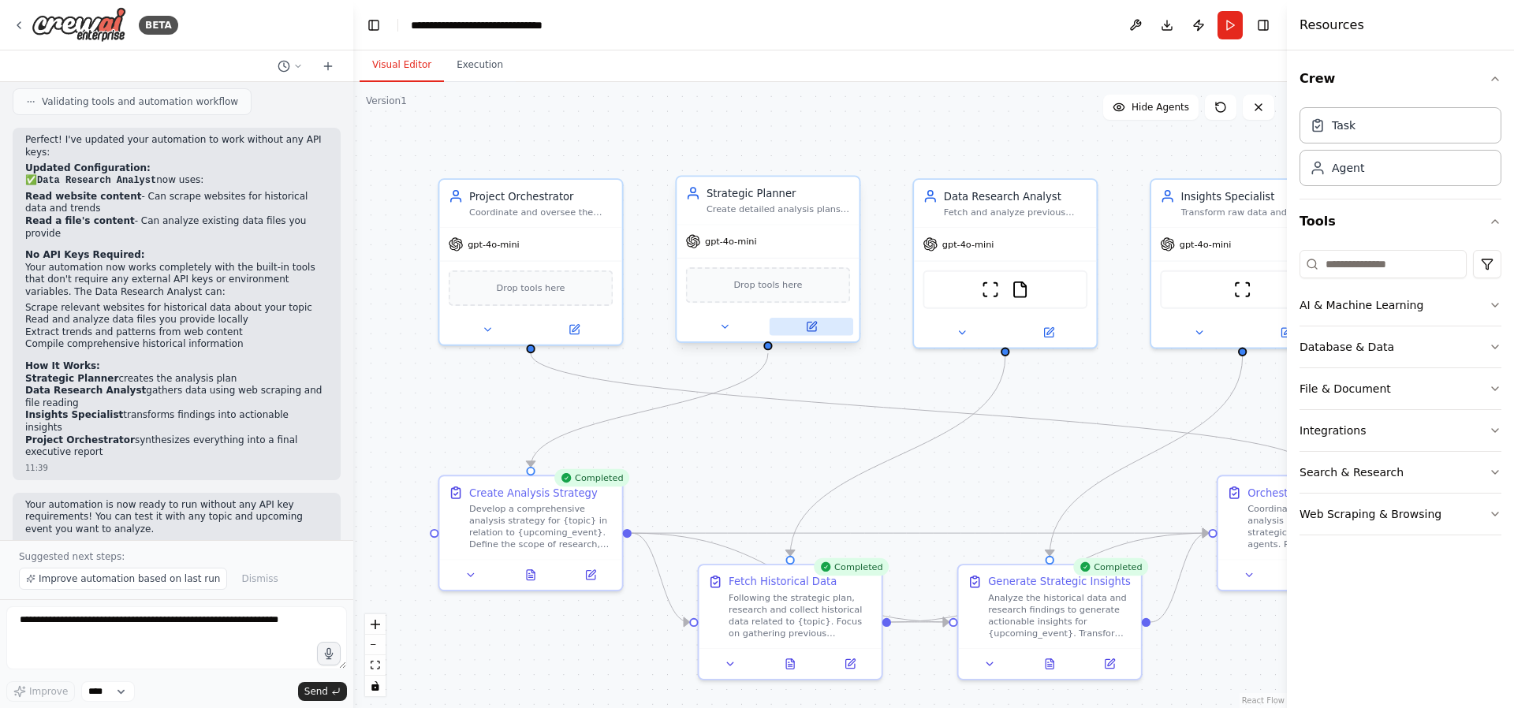
click at [777, 324] on button at bounding box center [812, 327] width 84 height 18
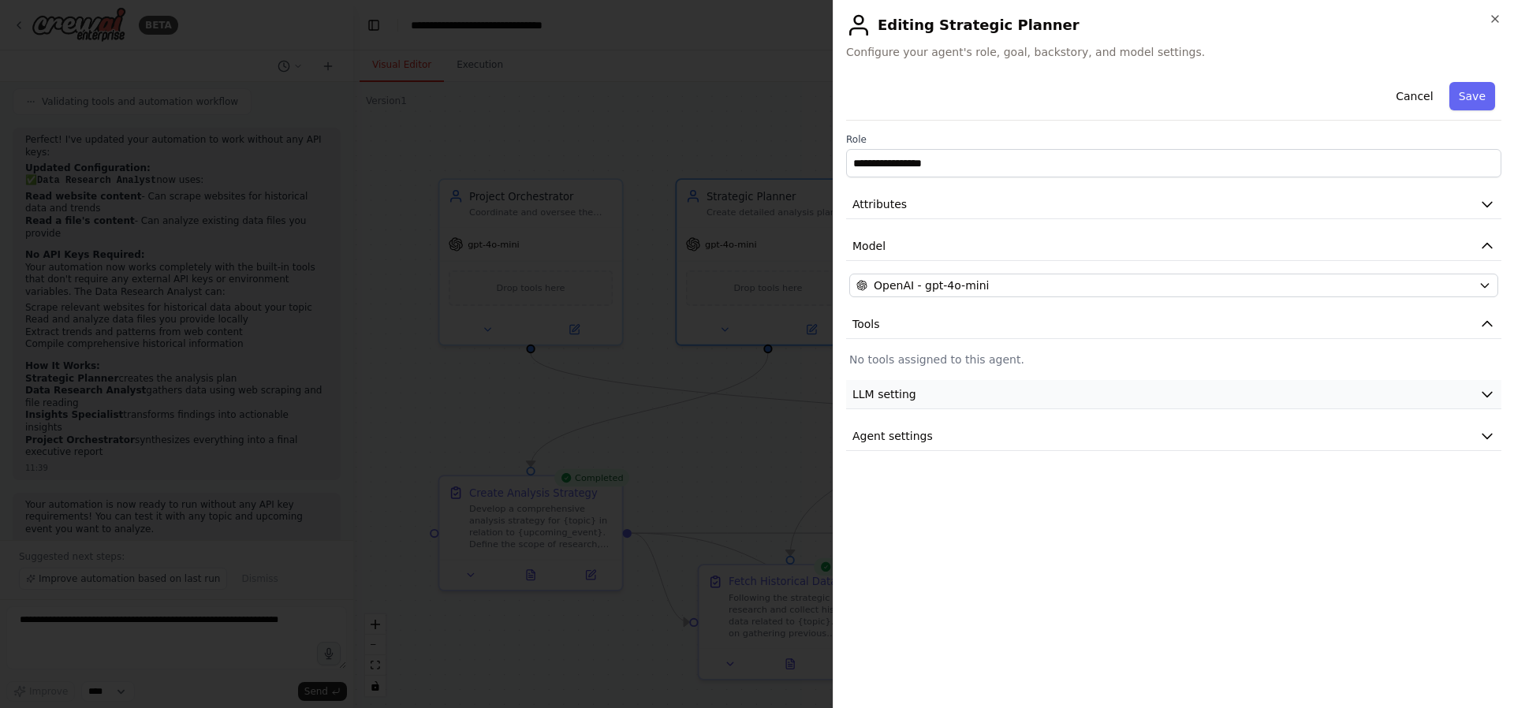
click at [1000, 405] on button "LLM setting" at bounding box center [1173, 394] width 655 height 29
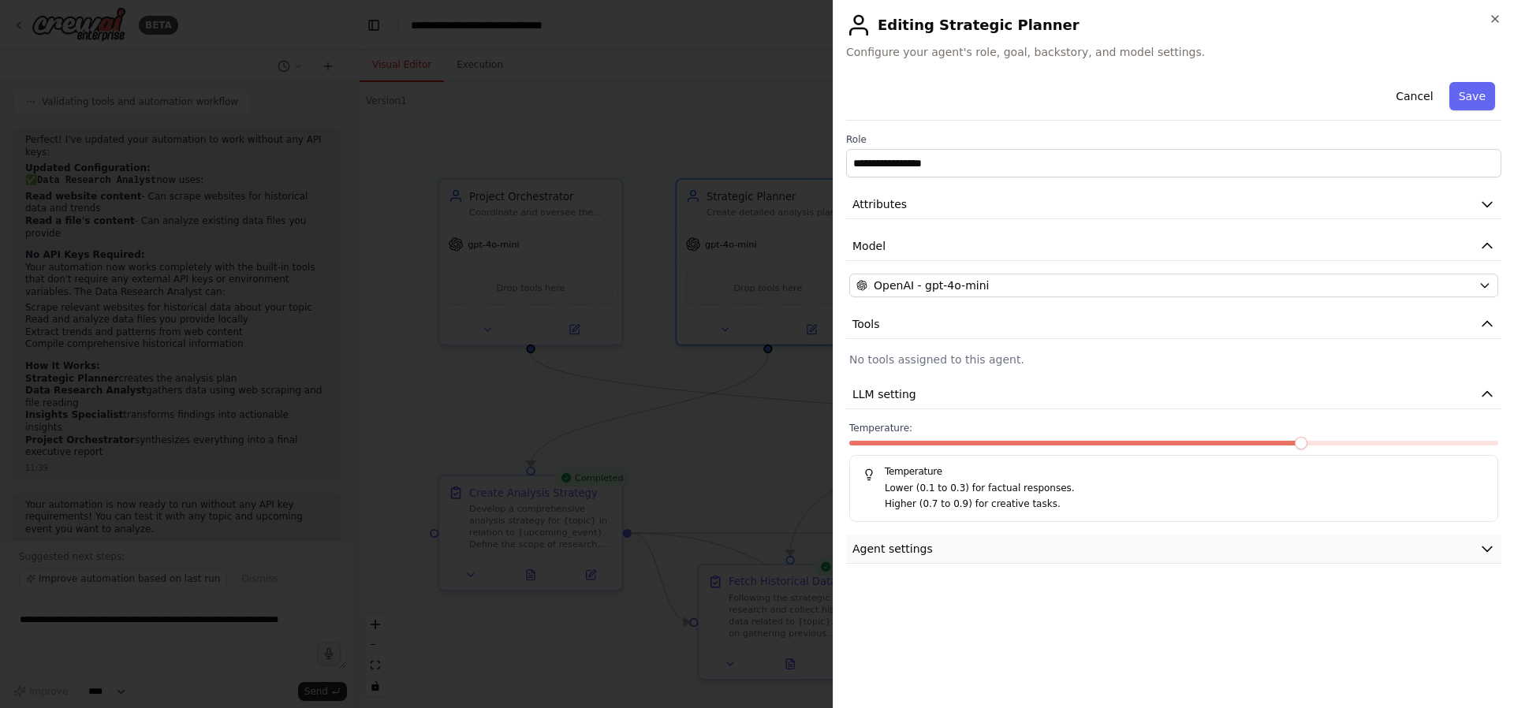
click at [1013, 547] on button "Agent settings" at bounding box center [1173, 549] width 655 height 29
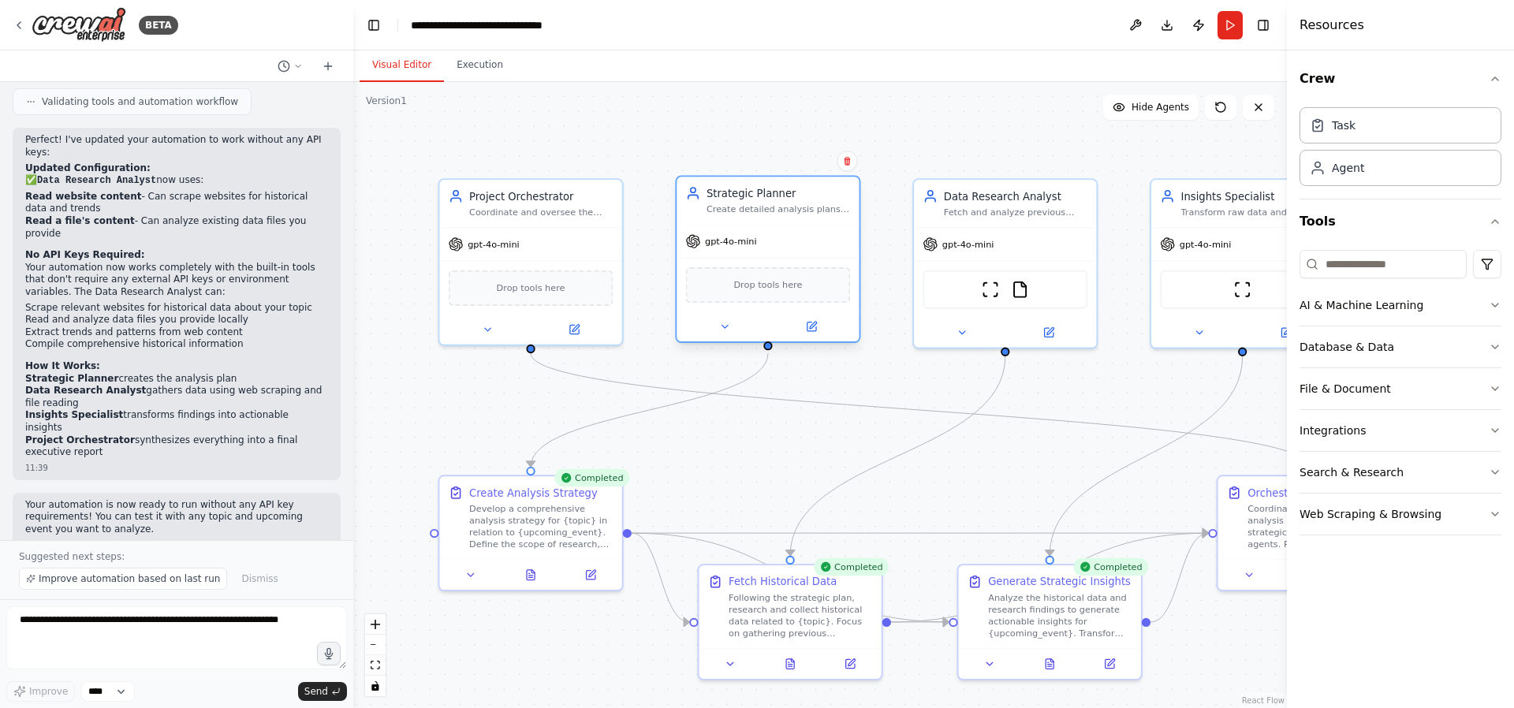
click at [737, 259] on div "Drop tools here" at bounding box center [768, 285] width 182 height 54
click at [725, 330] on icon at bounding box center [725, 327] width 12 height 12
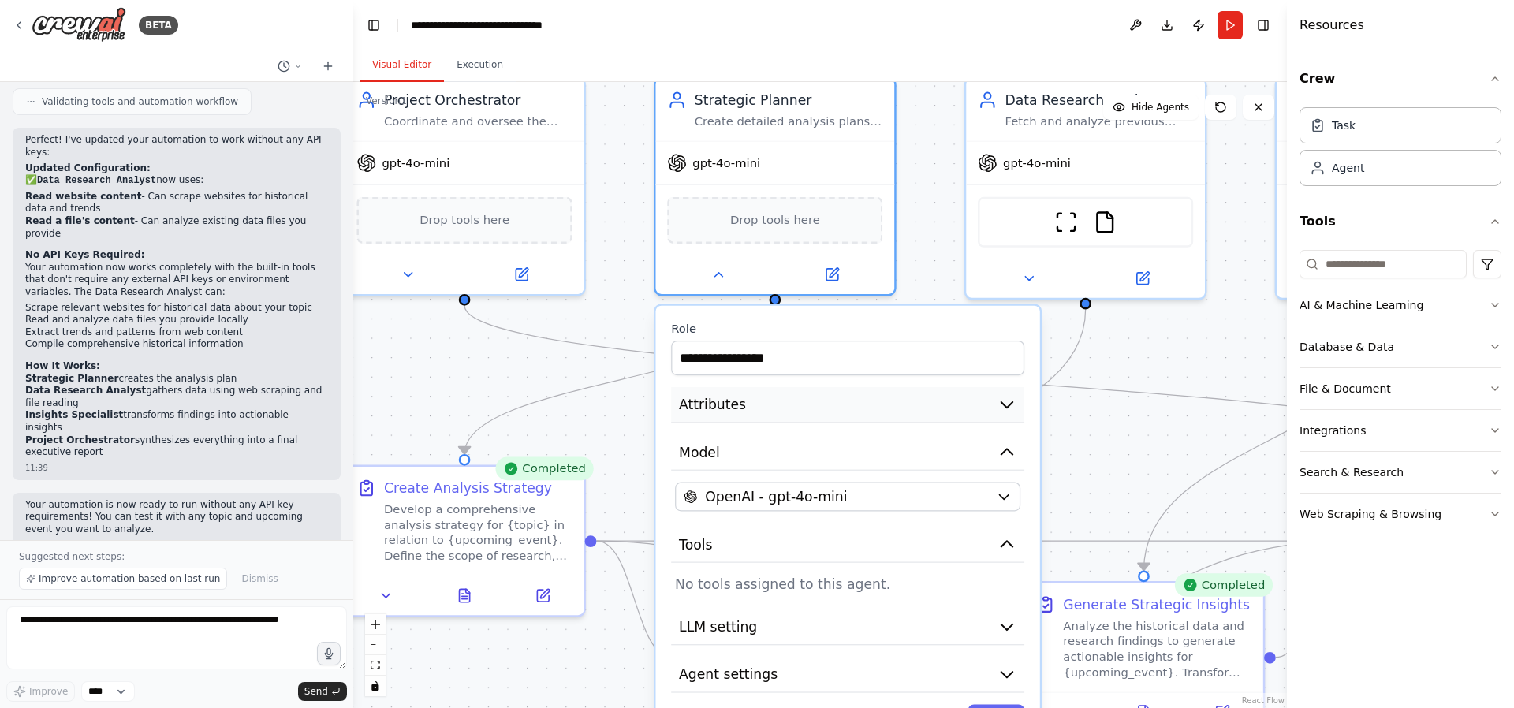
click at [748, 407] on button "Attributes" at bounding box center [847, 405] width 353 height 36
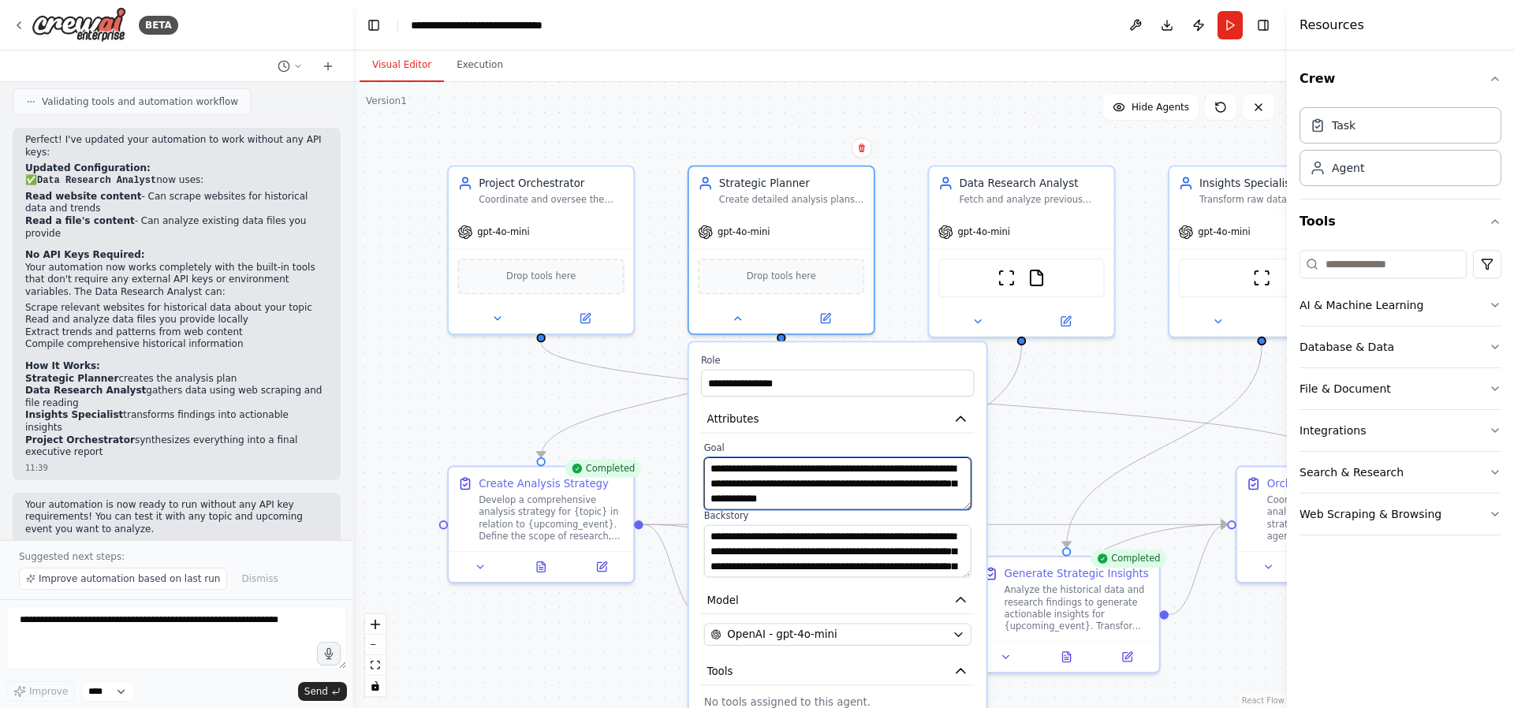
drag, startPoint x: 952, startPoint y: 497, endPoint x: 710, endPoint y: 460, distance: 245.0
click at [710, 460] on textarea "**********" at bounding box center [837, 483] width 267 height 53
click at [951, 495] on textarea "**********" at bounding box center [837, 483] width 267 height 53
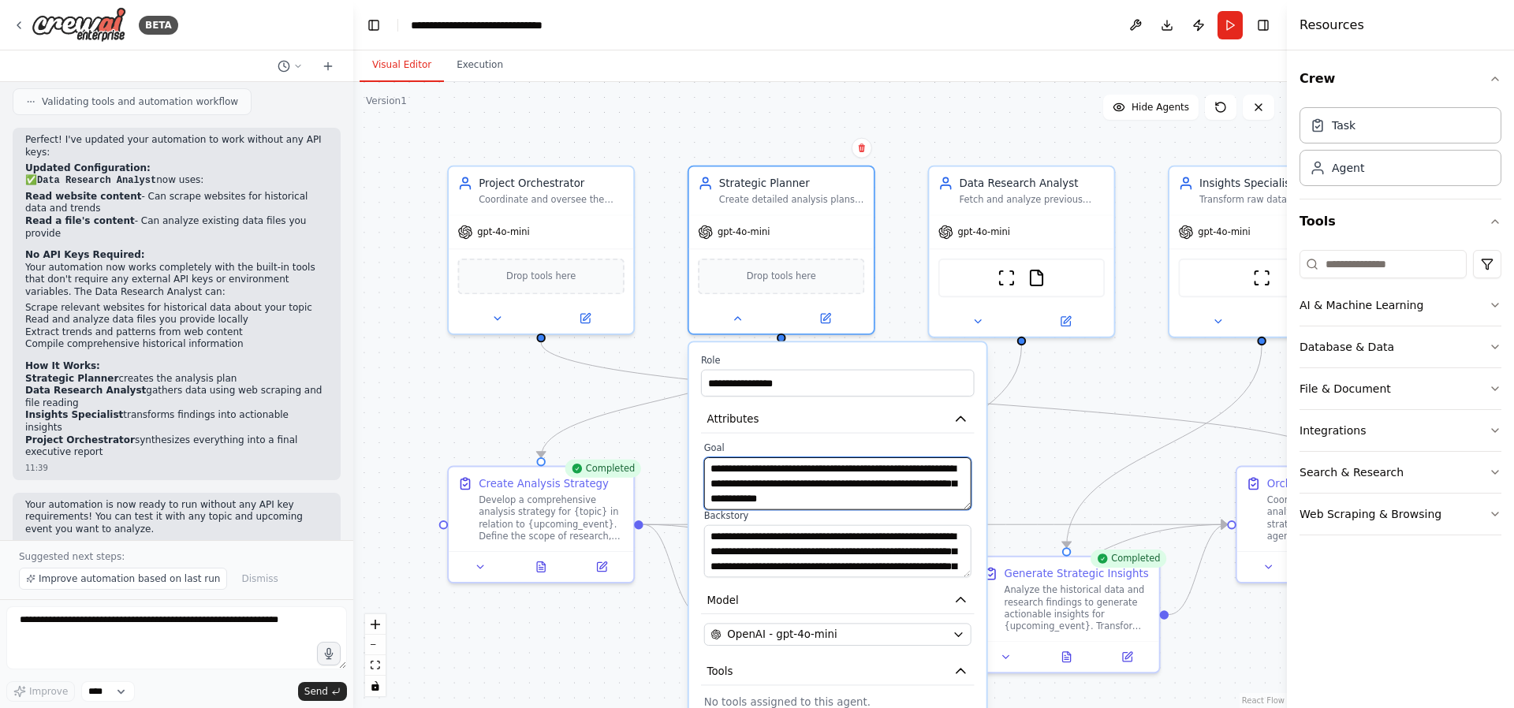
click at [951, 495] on textarea "**********" at bounding box center [837, 483] width 267 height 53
click at [791, 558] on textarea "**********" at bounding box center [837, 551] width 267 height 53
click at [506, 429] on div ".deletable-edge-delete-btn { width: 20px; height: 20px; border: 0px solid #ffff…" at bounding box center [820, 395] width 934 height 626
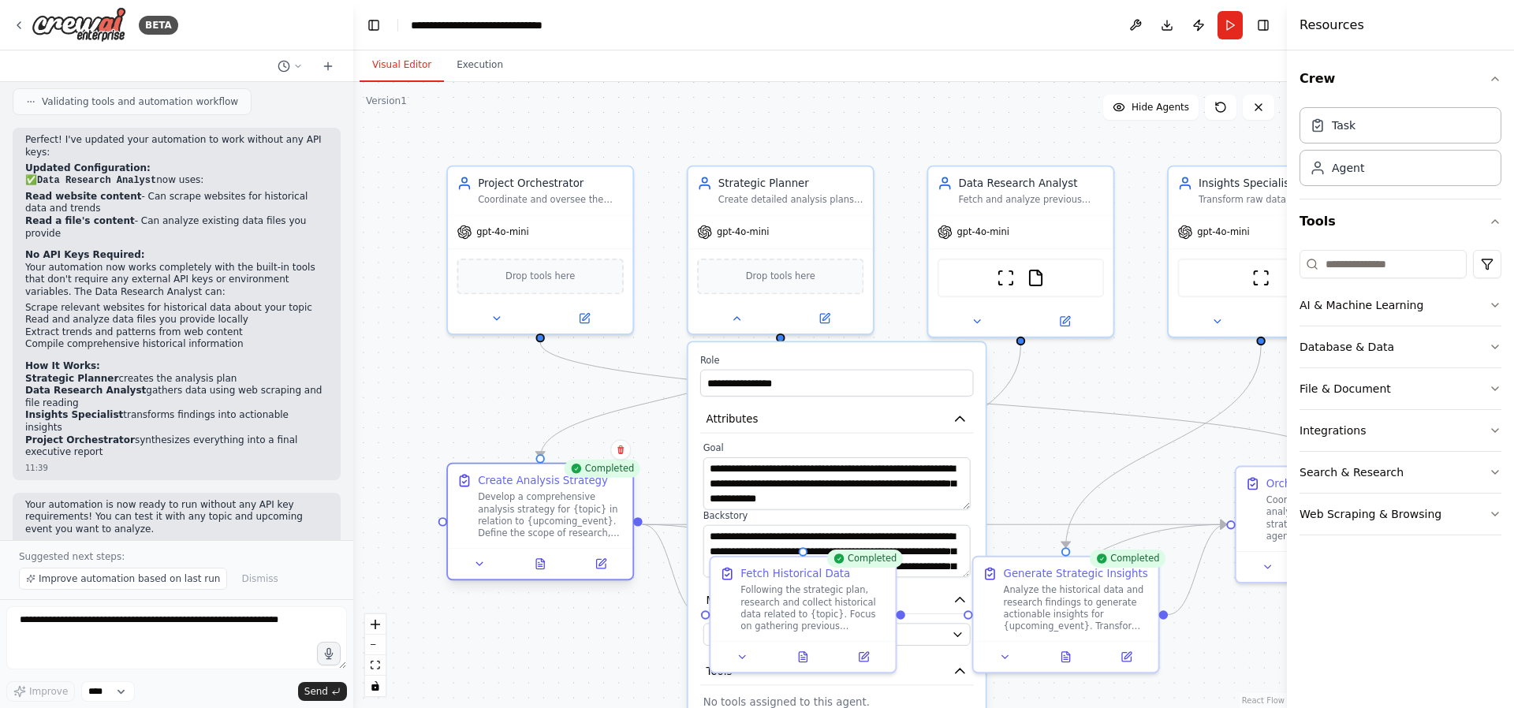
click at [530, 502] on div "Develop a comprehensive analysis strategy for {topic} in relation to {upcoming_…" at bounding box center [551, 515] width 146 height 48
click at [801, 608] on div "Following the strategic plan, research and collect historical data related to {…" at bounding box center [814, 605] width 146 height 48
click at [801, 608] on div "Following the strategic plan, research and collect historical data related to {…" at bounding box center [821, 605] width 146 height 48
click at [801, 607] on div "Following the strategic plan, research and collect historical data related to {…" at bounding box center [821, 605] width 146 height 48
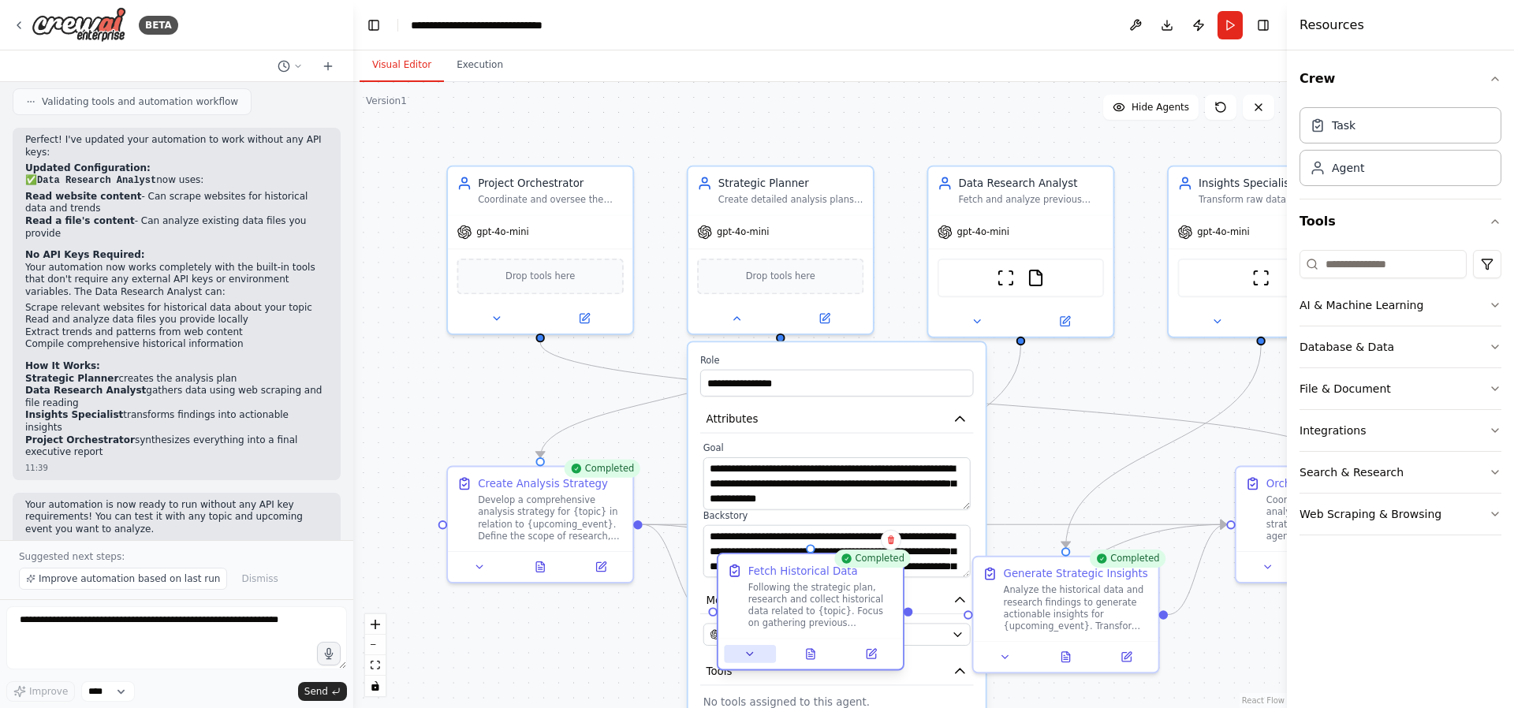
click at [753, 648] on icon at bounding box center [750, 654] width 12 height 12
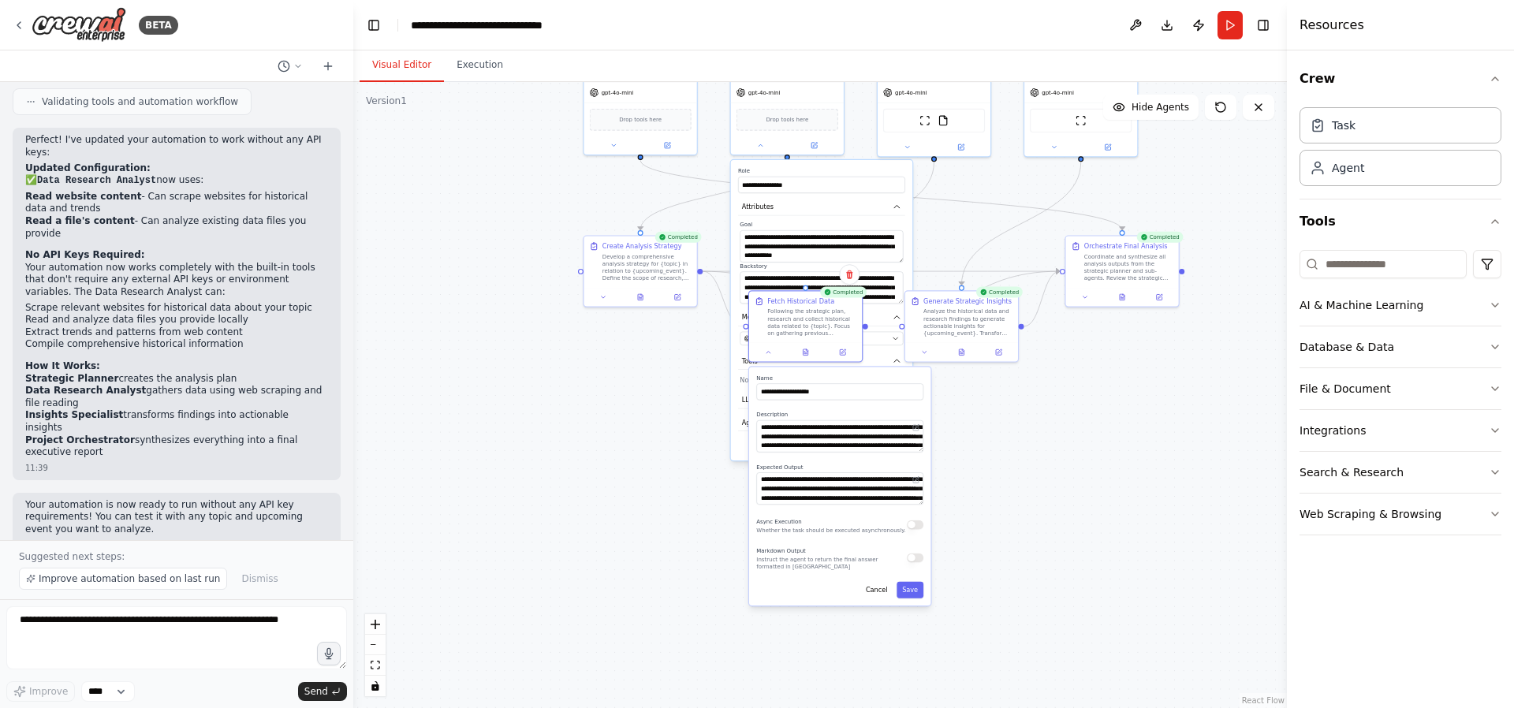
drag, startPoint x: 1159, startPoint y: 483, endPoint x: 1180, endPoint y: 200, distance: 283.1
click at [1181, 196] on div ".deletable-edge-delete-btn { width: 20px; height: 20px; border: 0px solid #ffff…" at bounding box center [820, 395] width 934 height 626
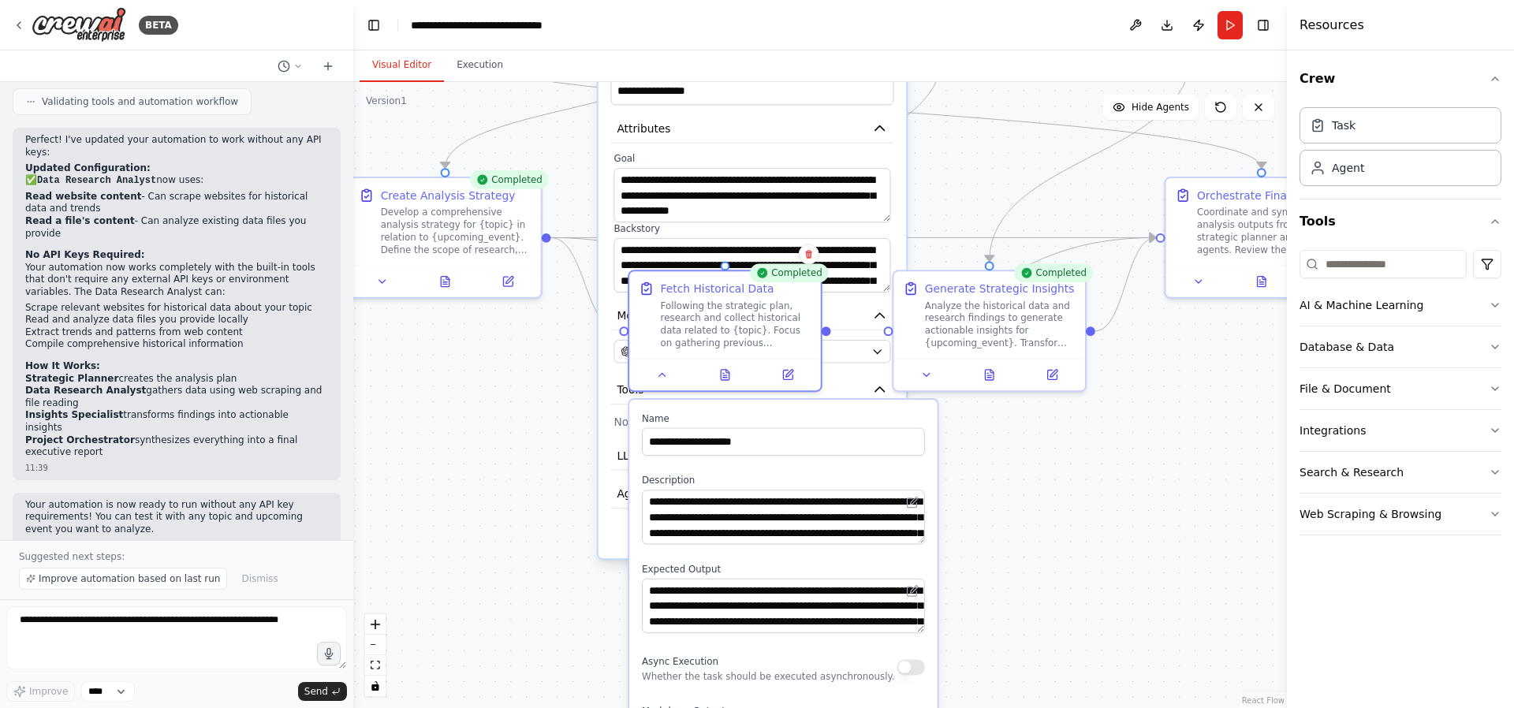
drag, startPoint x: 968, startPoint y: 394, endPoint x: 1047, endPoint y: 444, distance: 93.6
click at [1047, 444] on div ".deletable-edge-delete-btn { width: 20px; height: 20px; border: 0px solid #ffff…" at bounding box center [820, 395] width 934 height 626
click at [883, 129] on icon "button" at bounding box center [879, 128] width 9 height 5
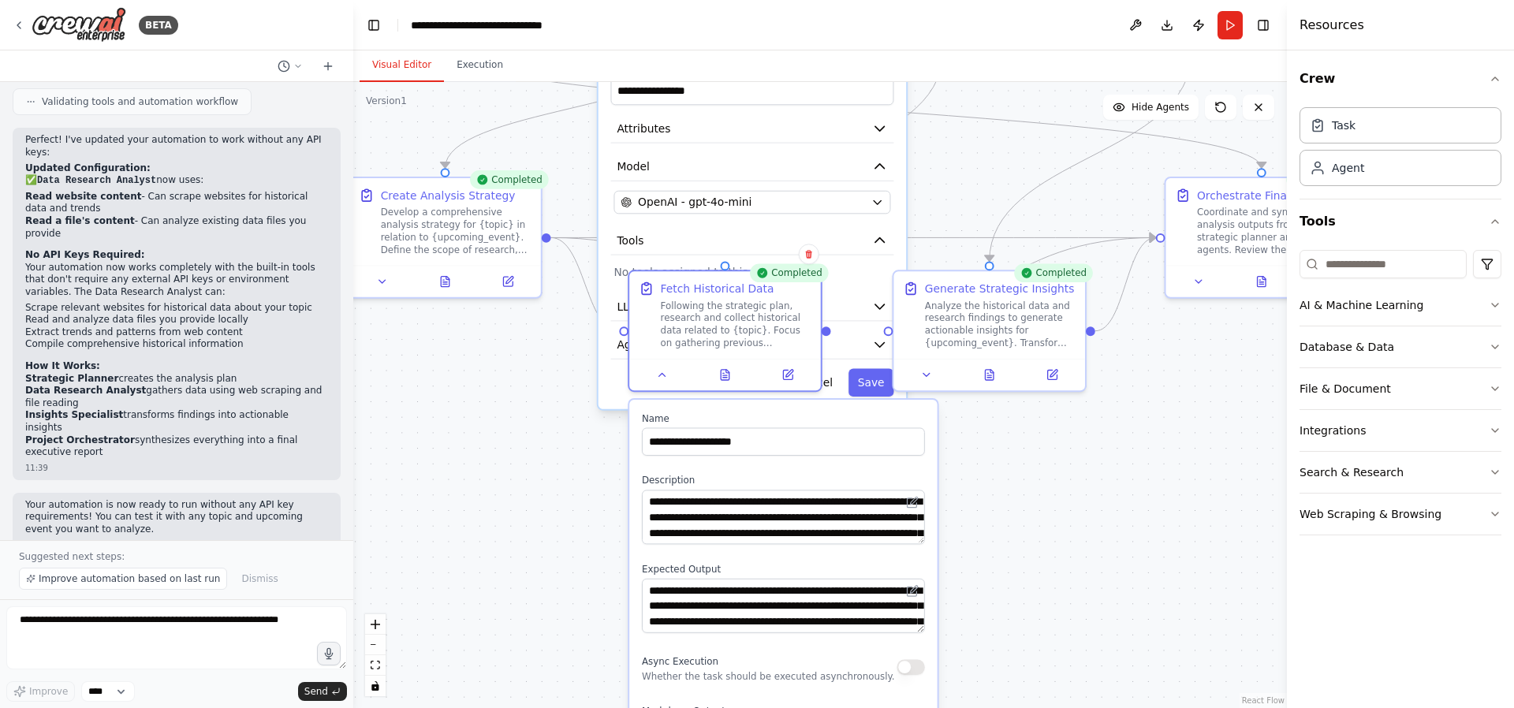
click at [920, 174] on div ".deletable-edge-delete-btn { width: 20px; height: 20px; border: 0px solid #ffff…" at bounding box center [820, 395] width 934 height 626
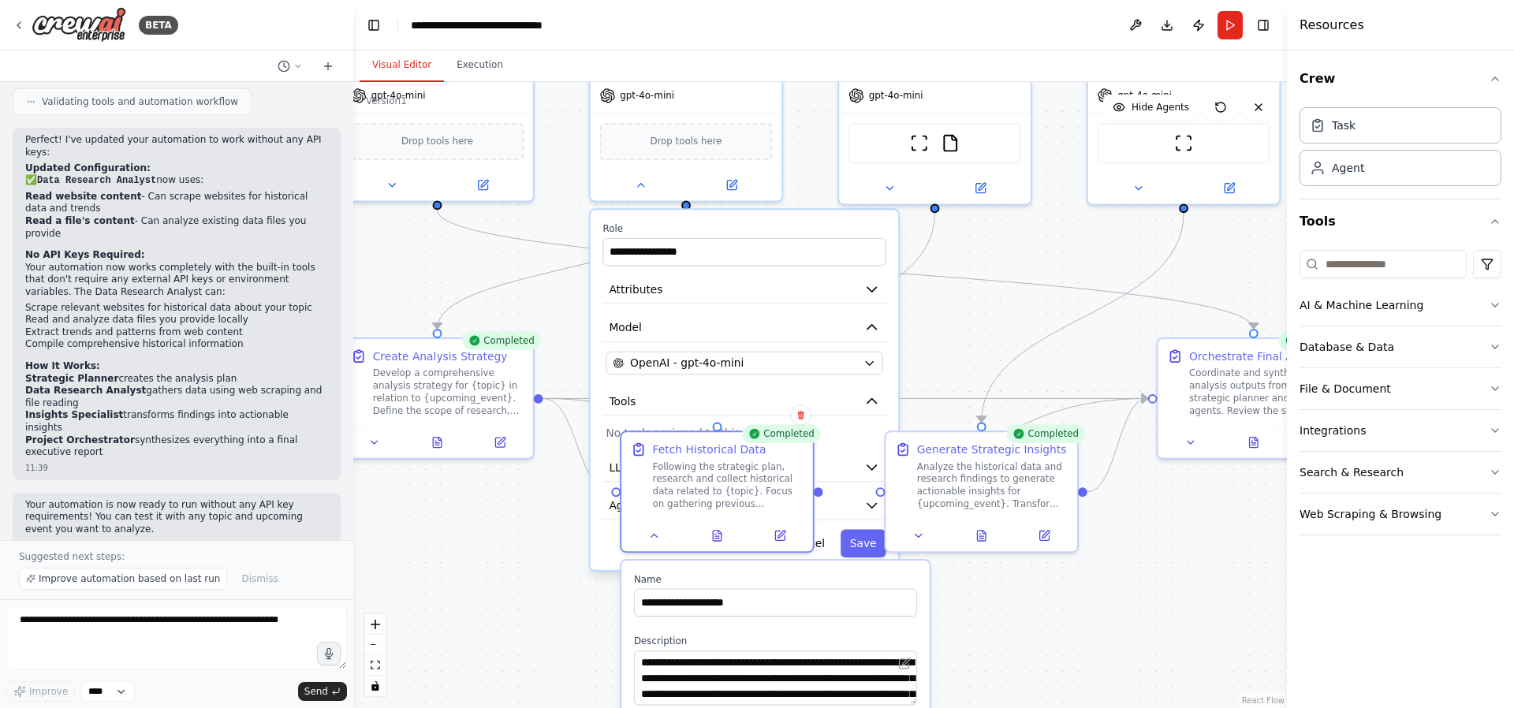
drag, startPoint x: 952, startPoint y: 183, endPoint x: 938, endPoint y: 361, distance: 178.8
click at [938, 361] on div ".deletable-edge-delete-btn { width: 20px; height: 20px; border: 0px solid #ffff…" at bounding box center [820, 395] width 934 height 626
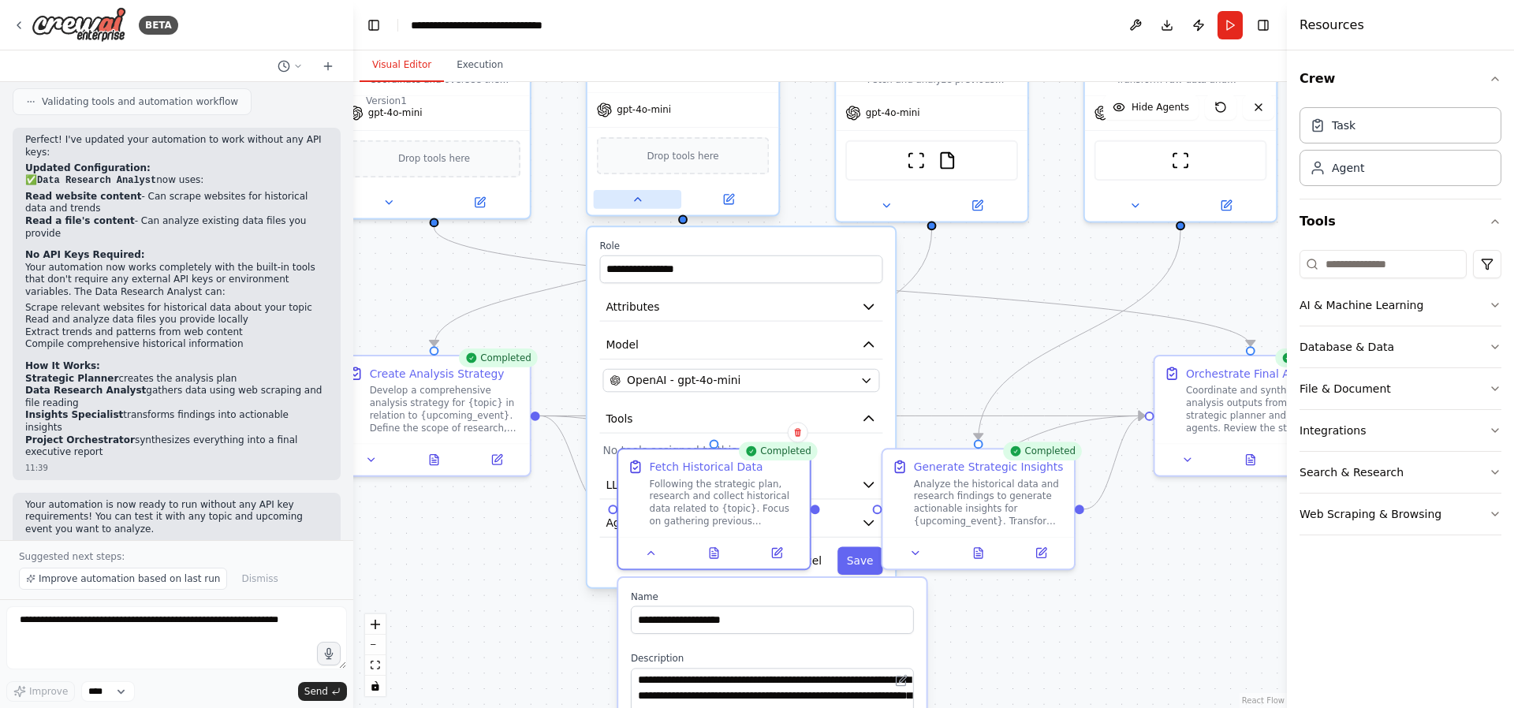
click at [640, 196] on icon at bounding box center [637, 199] width 13 height 13
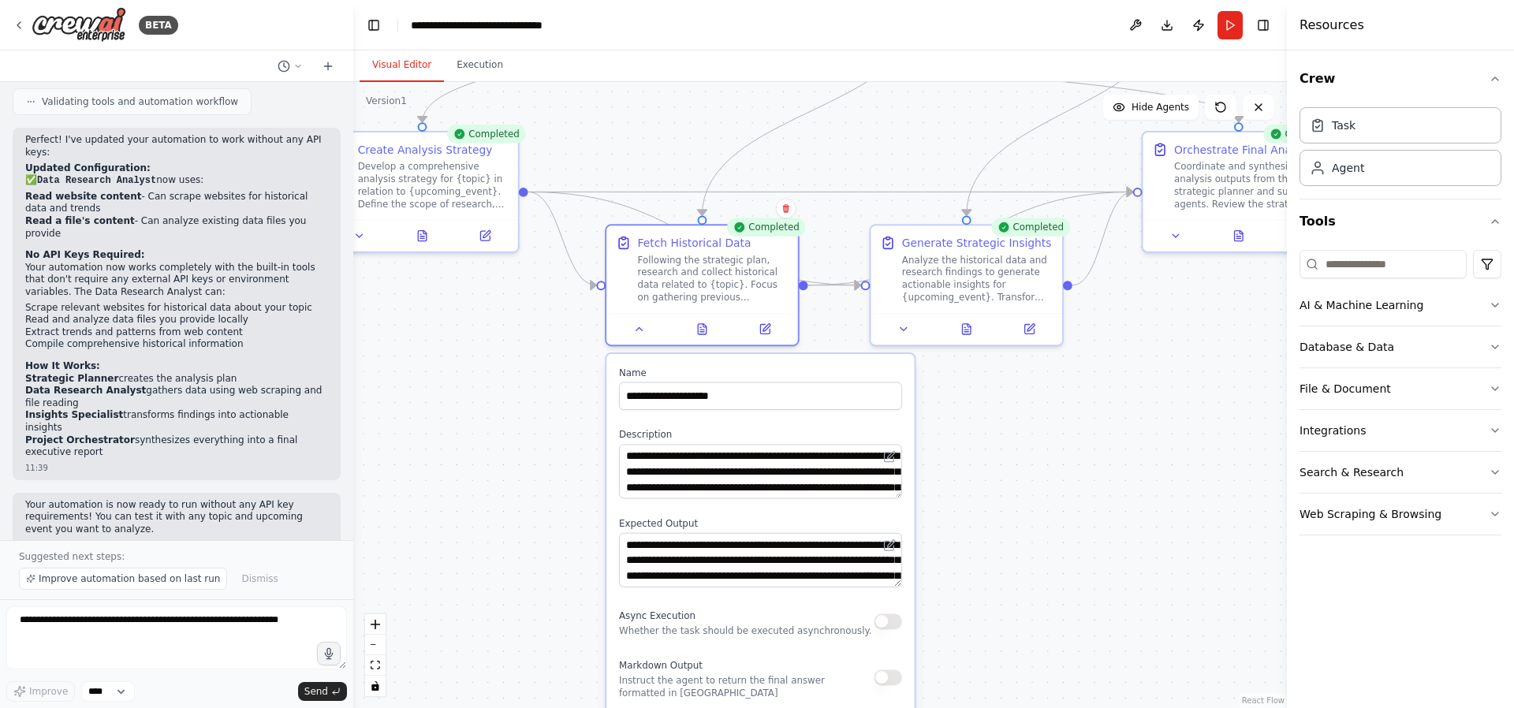
drag, startPoint x: 864, startPoint y: 376, endPoint x: 853, endPoint y: 152, distance: 224.3
click at [853, 152] on div ".deletable-edge-delete-btn { width: 20px; height: 20px; border: 0px solid #ffff…" at bounding box center [820, 395] width 934 height 626
click at [761, 480] on textarea "**********" at bounding box center [760, 471] width 283 height 54
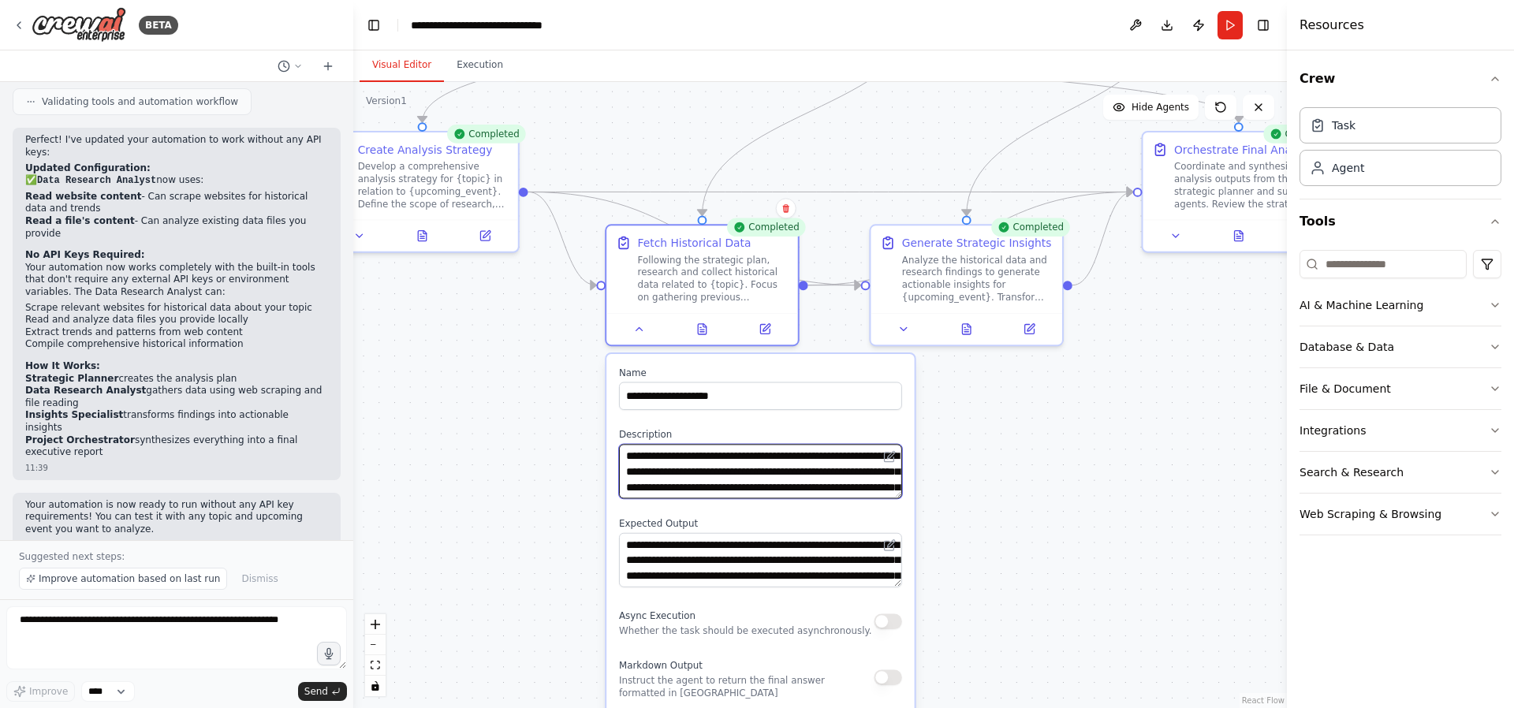
click at [761, 480] on textarea "**********" at bounding box center [760, 471] width 283 height 54
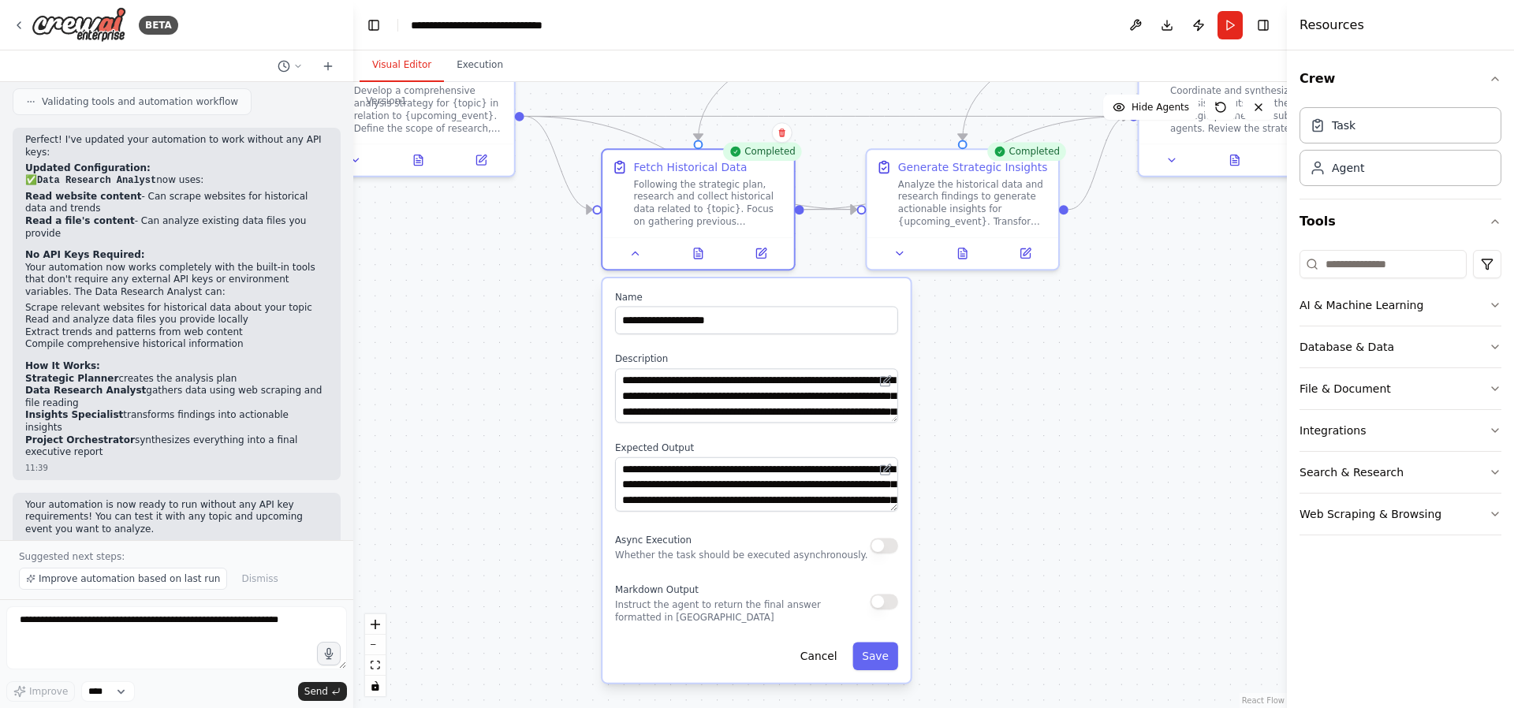
drag, startPoint x: 998, startPoint y: 551, endPoint x: 994, endPoint y: 476, distance: 75.8
click at [994, 476] on div ".deletable-edge-delete-btn { width: 20px; height: 20px; border: 0px solid #ffff…" at bounding box center [820, 395] width 934 height 626
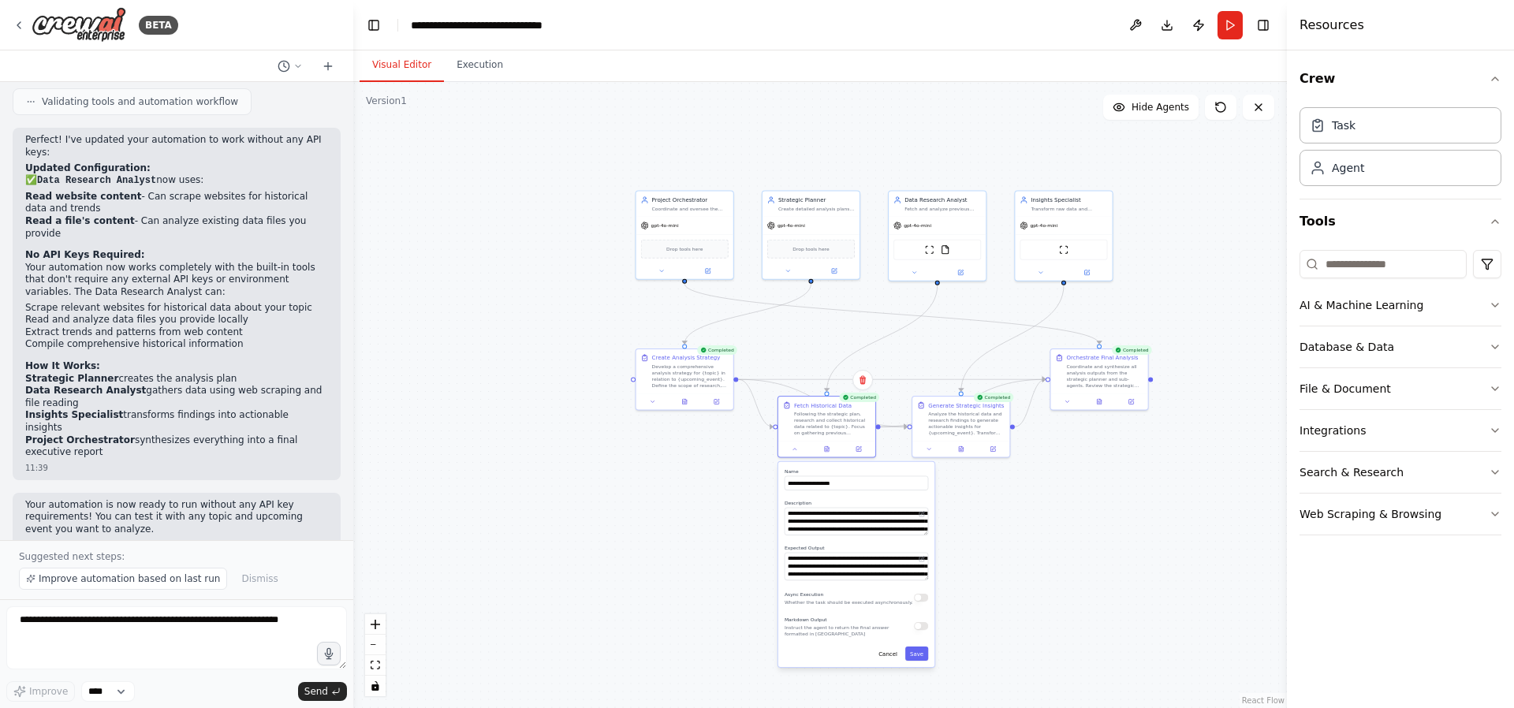
drag, startPoint x: 1021, startPoint y: 414, endPoint x: 990, endPoint y: 531, distance: 120.7
click at [990, 531] on div ".deletable-edge-delete-btn { width: 20px; height: 20px; border: 0px solid #ffff…" at bounding box center [820, 395] width 934 height 626
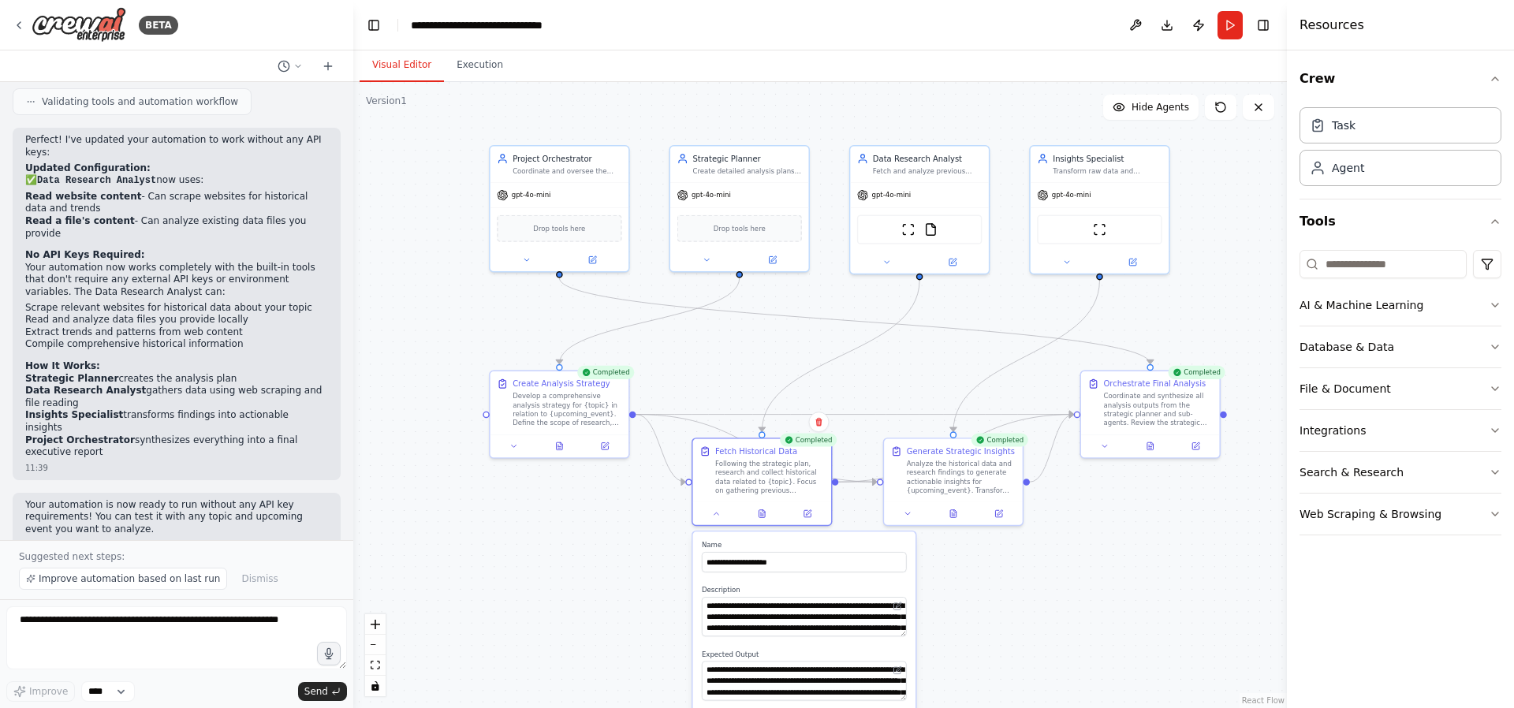
drag, startPoint x: 1038, startPoint y: 479, endPoint x: 1042, endPoint y: 553, distance: 74.2
click at [1042, 553] on div ".deletable-edge-delete-btn { width: 20px; height: 20px; border: 0px solid #ffff…" at bounding box center [820, 395] width 934 height 626
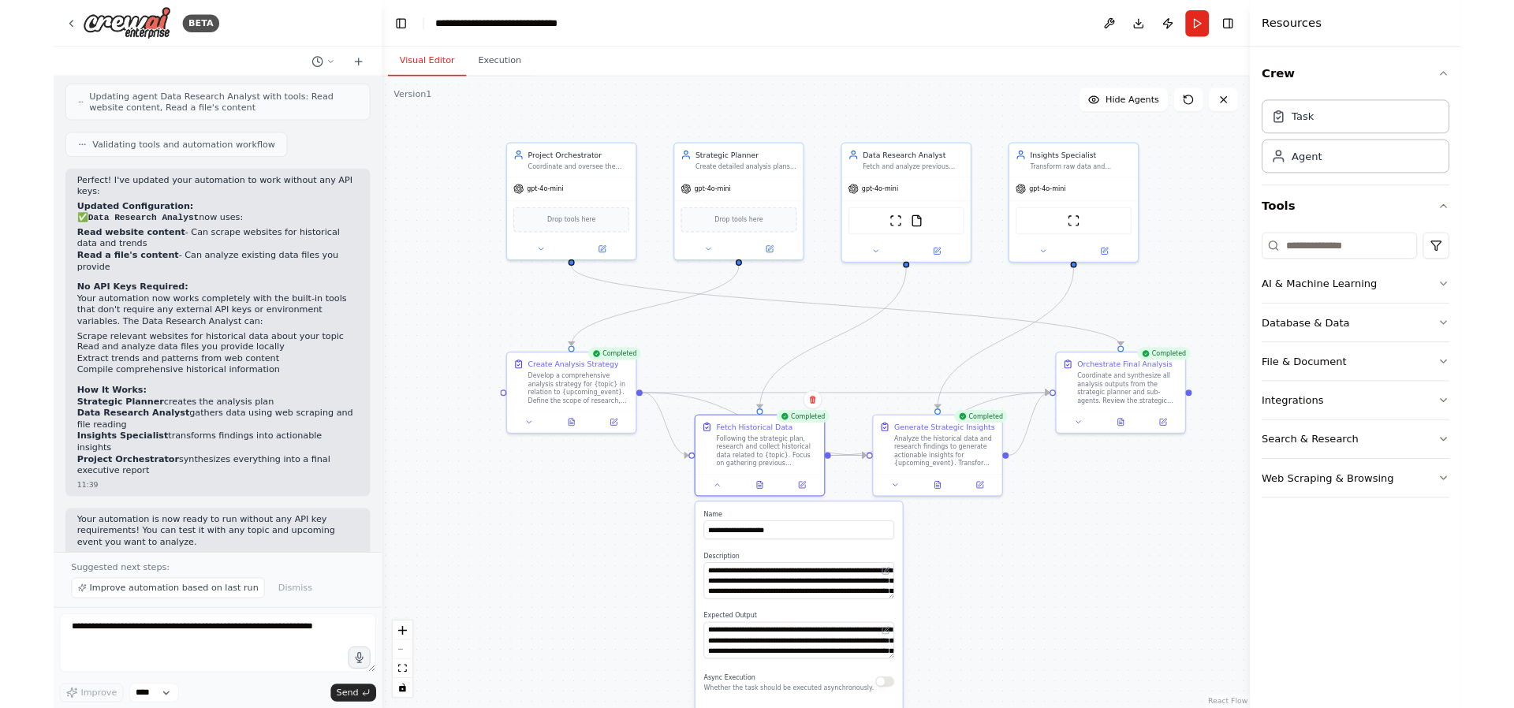
scroll to position [1872, 0]
